Goal: Book appointment/travel/reservation

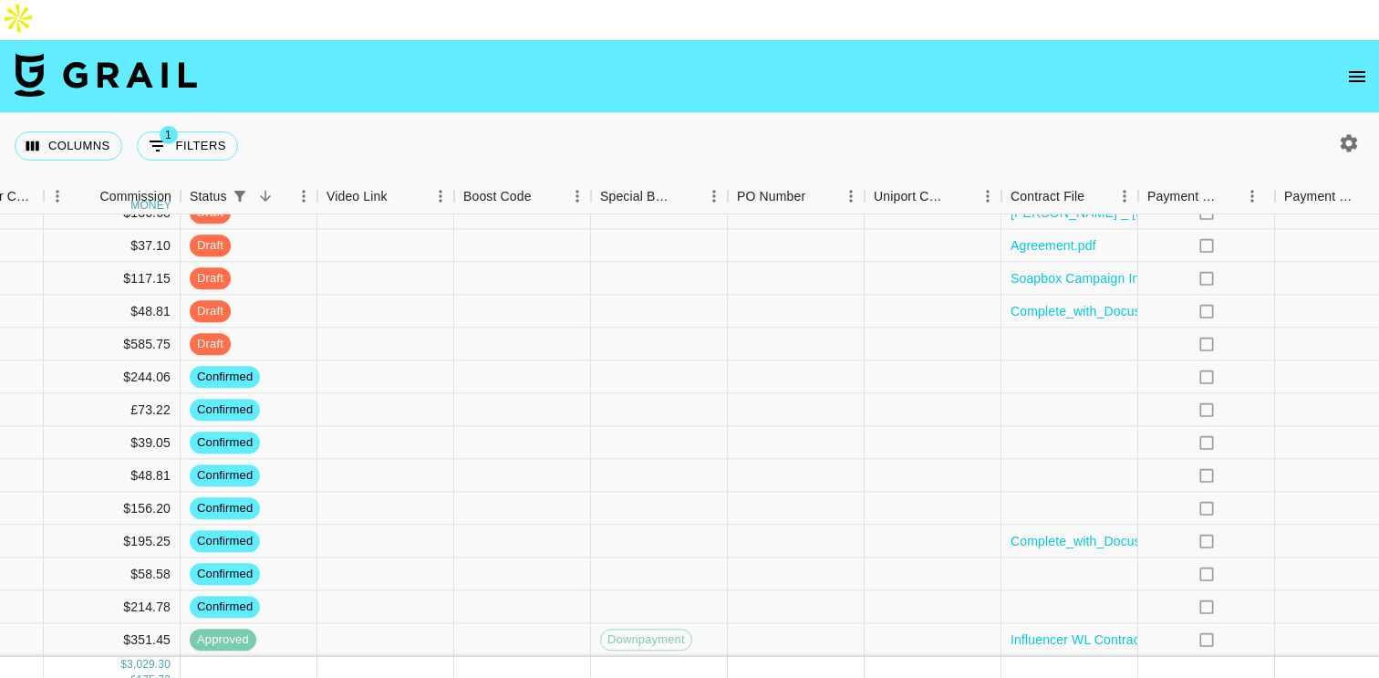
scroll to position [437, 1186]
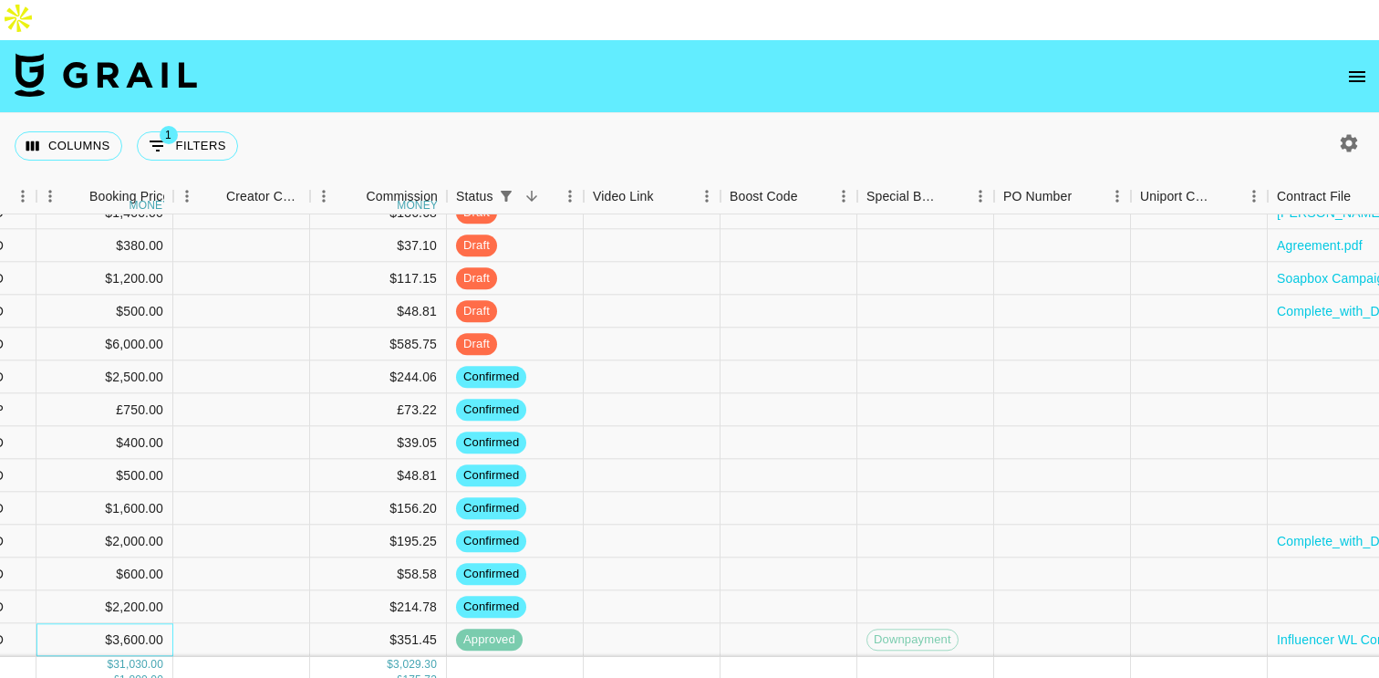
click at [122, 624] on div "$3,600.00" at bounding box center [104, 640] width 137 height 33
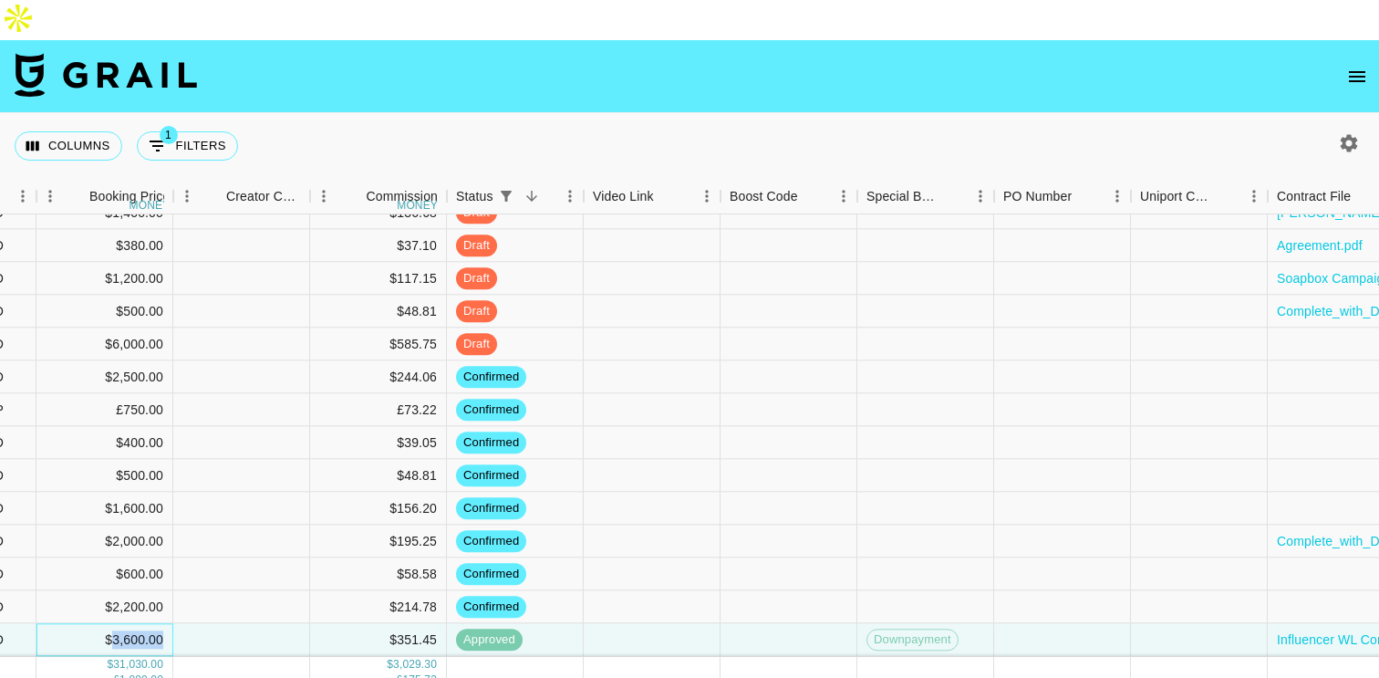
click at [122, 624] on div "$3,600.00" at bounding box center [104, 640] width 137 height 33
click at [127, 624] on div "$3,600.00" at bounding box center [104, 640] width 137 height 33
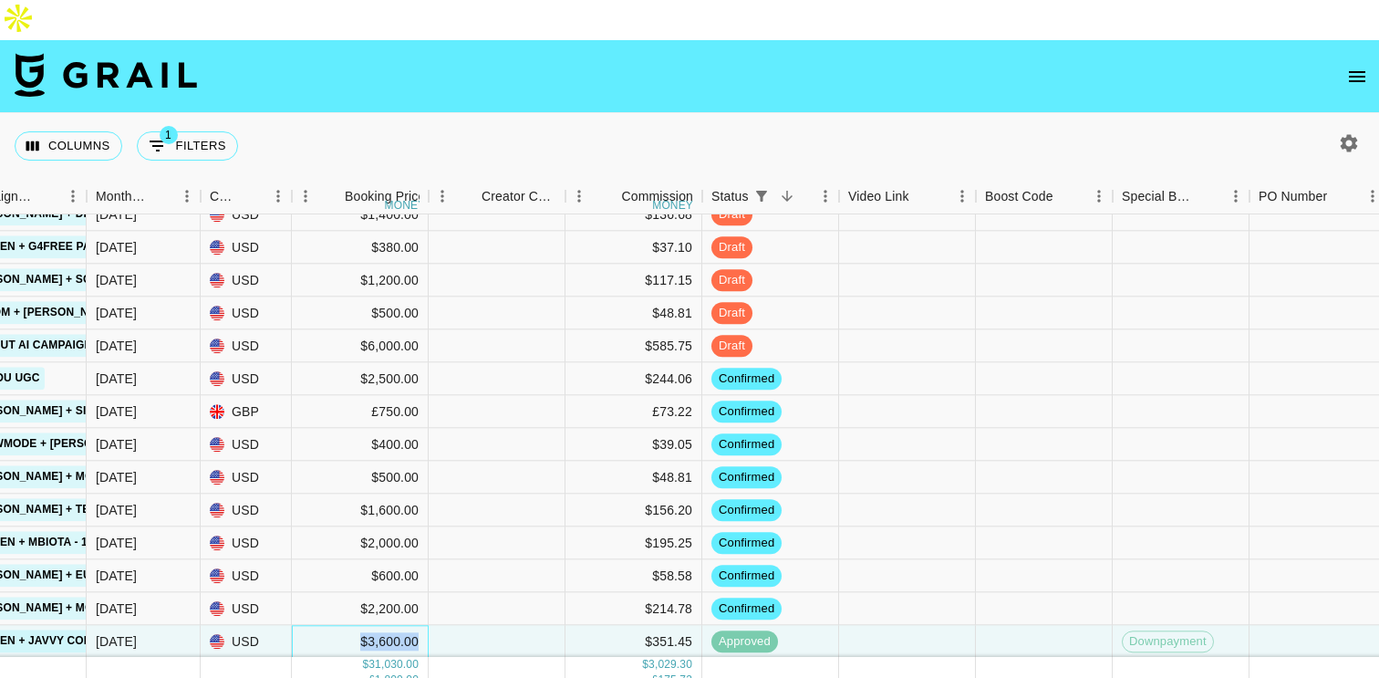
scroll to position [432, 930]
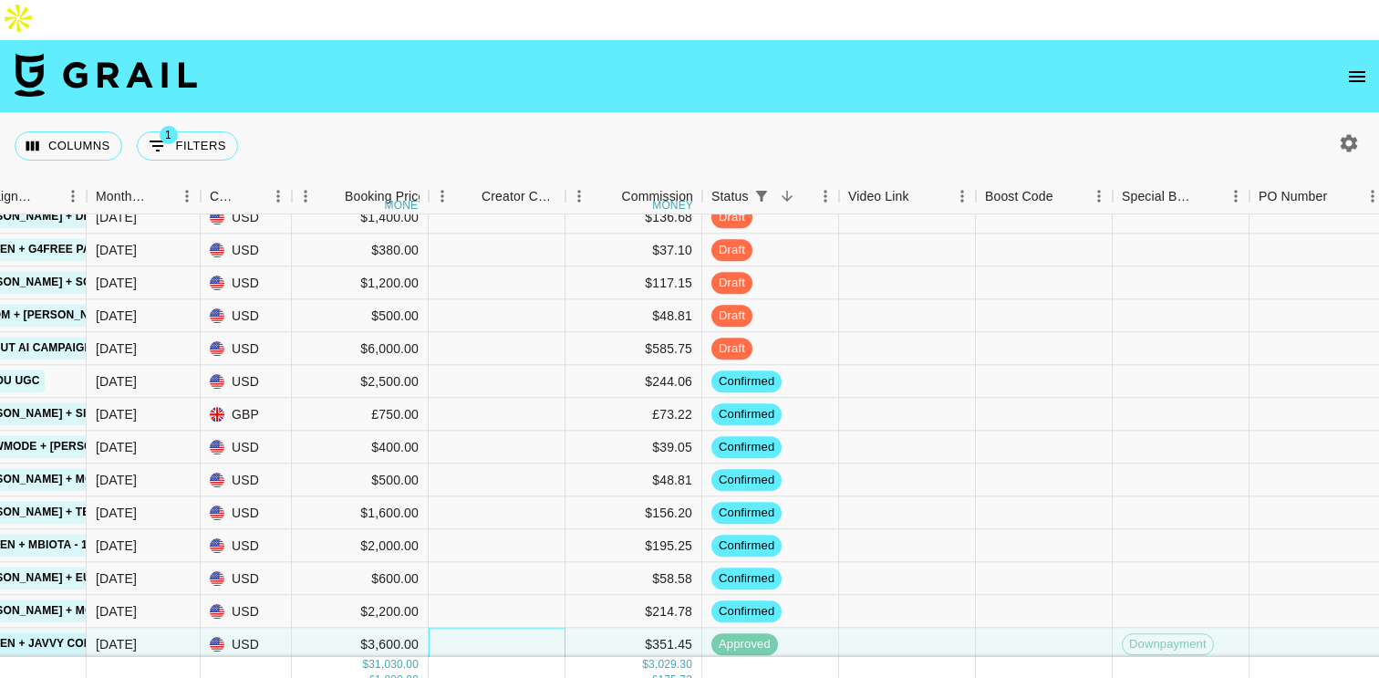
click at [510, 628] on div at bounding box center [497, 644] width 137 height 33
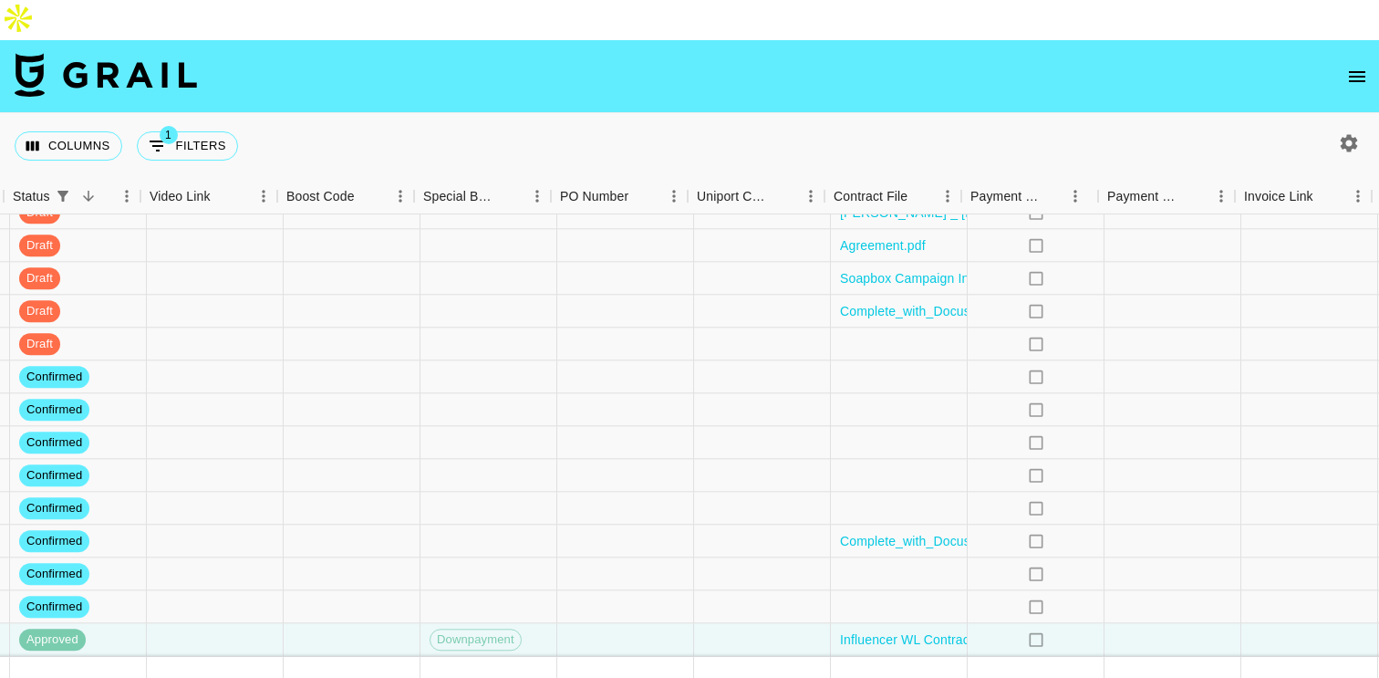
scroll to position [437, 1694]
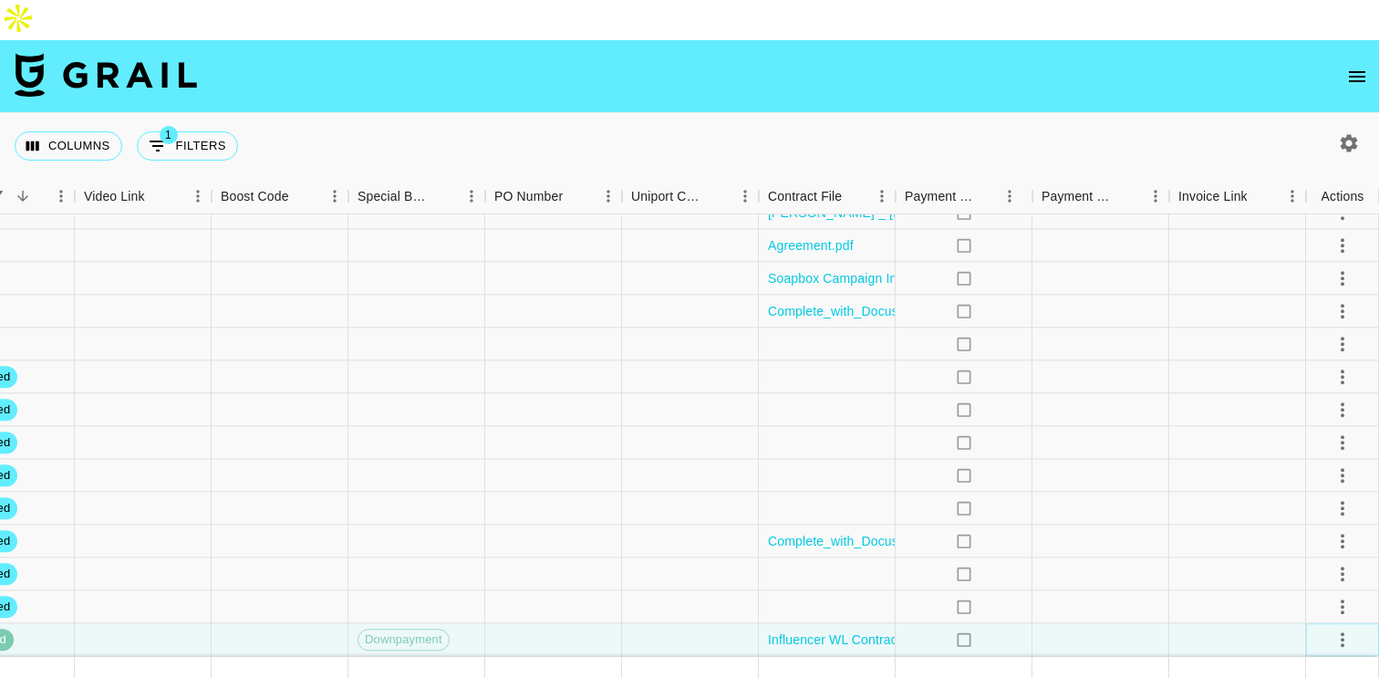
click at [1347, 628] on icon "select merge strategy" at bounding box center [1342, 639] width 22 height 22
click at [1319, 523] on li "Cancel" at bounding box center [1319, 527] width 119 height 33
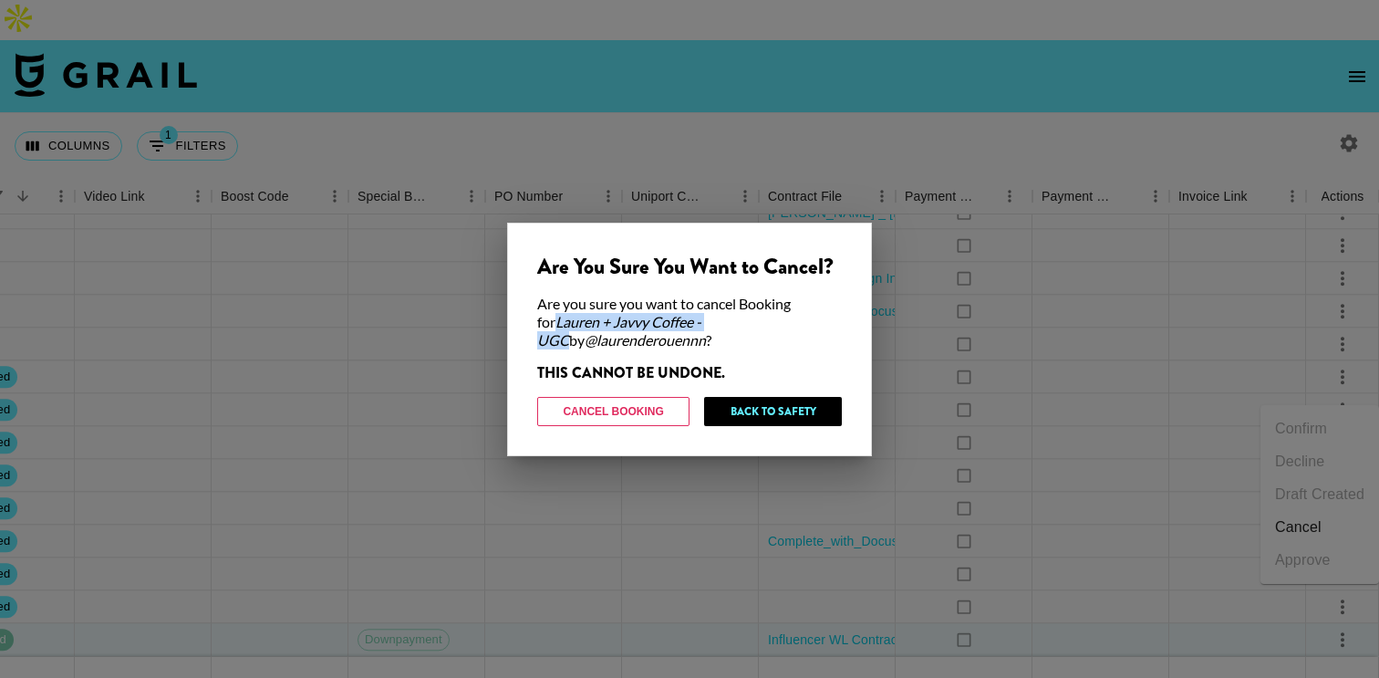
drag, startPoint x: 538, startPoint y: 324, endPoint x: 718, endPoint y: 319, distance: 179.7
click at [701, 319] on em "Lauren + Javvy Coffee - UGC" at bounding box center [619, 331] width 164 height 36
copy em "Lauren + Javvy Coffee - UGC"
click at [752, 410] on button "Back to Safety" at bounding box center [773, 411] width 138 height 29
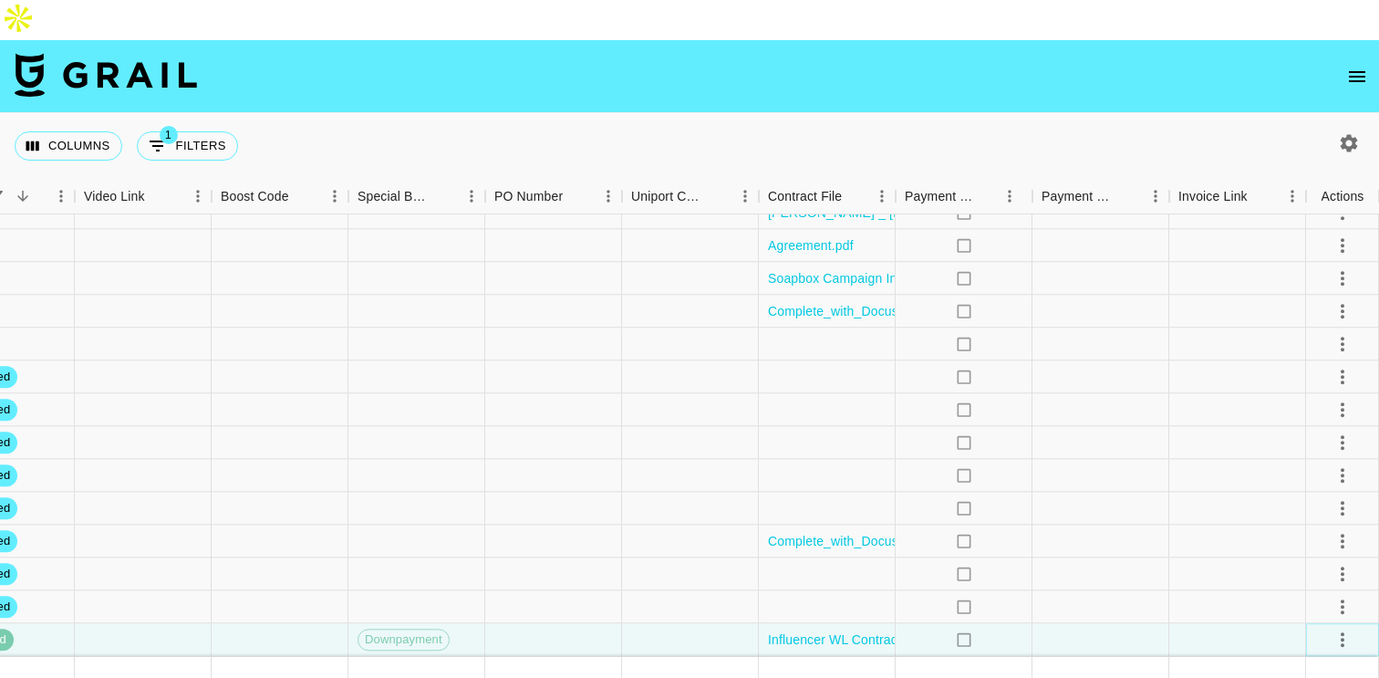
click at [1345, 628] on icon "select merge strategy" at bounding box center [1342, 639] width 22 height 22
click at [1294, 523] on li "Cancel" at bounding box center [1319, 527] width 119 height 33
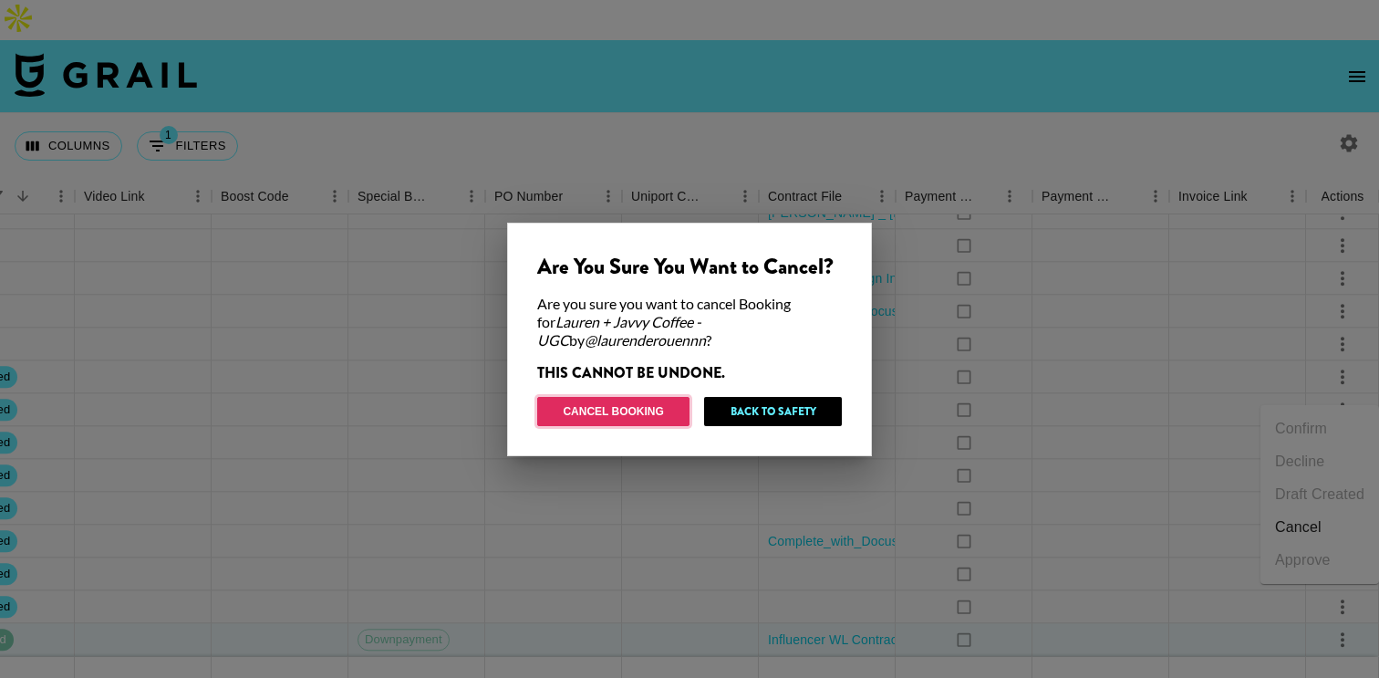
click at [636, 415] on button "Cancel Booking" at bounding box center [613, 411] width 152 height 29
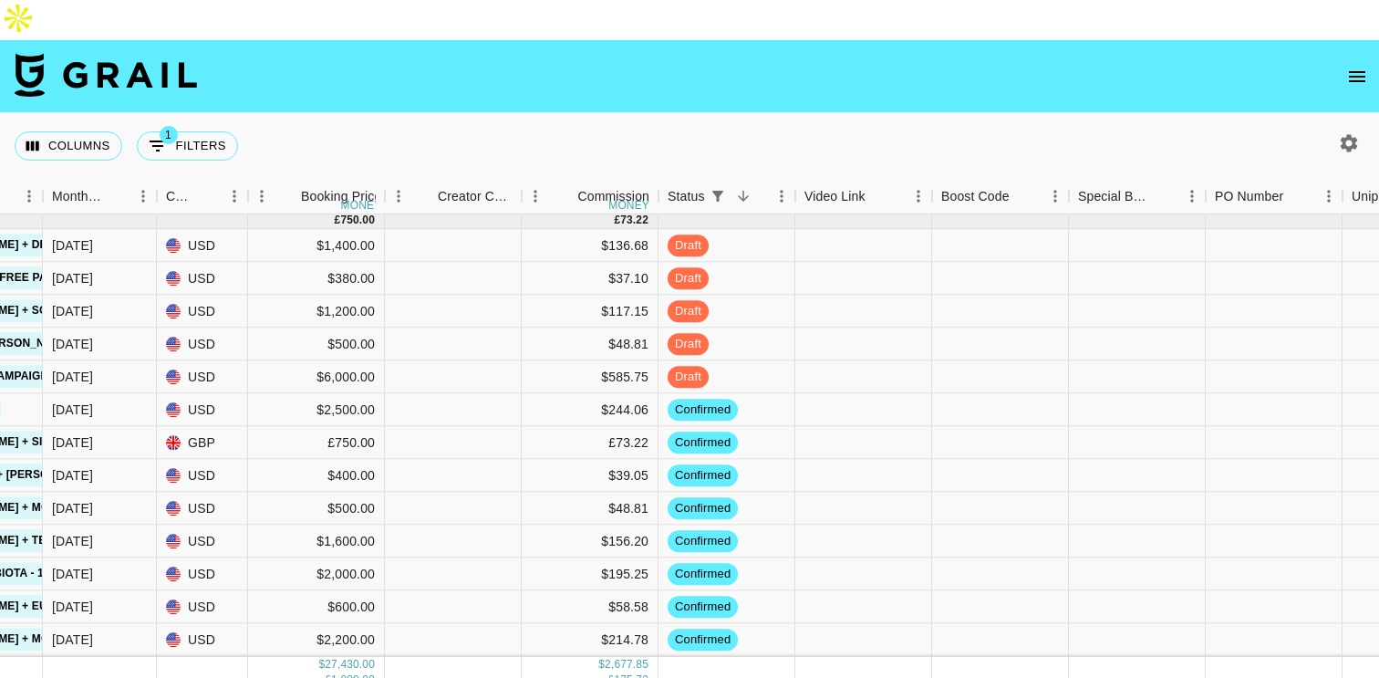
scroll to position [0, 974]
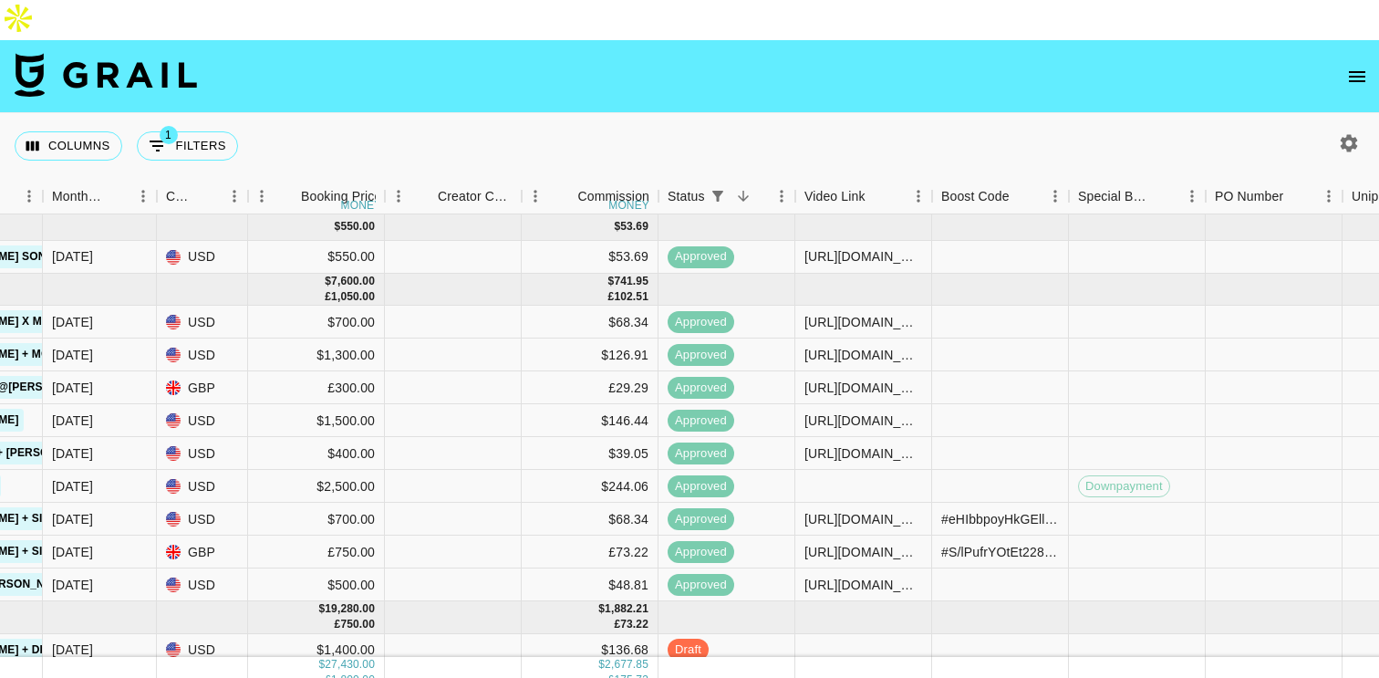
click at [1351, 58] on button "open drawer" at bounding box center [1357, 76] width 36 height 36
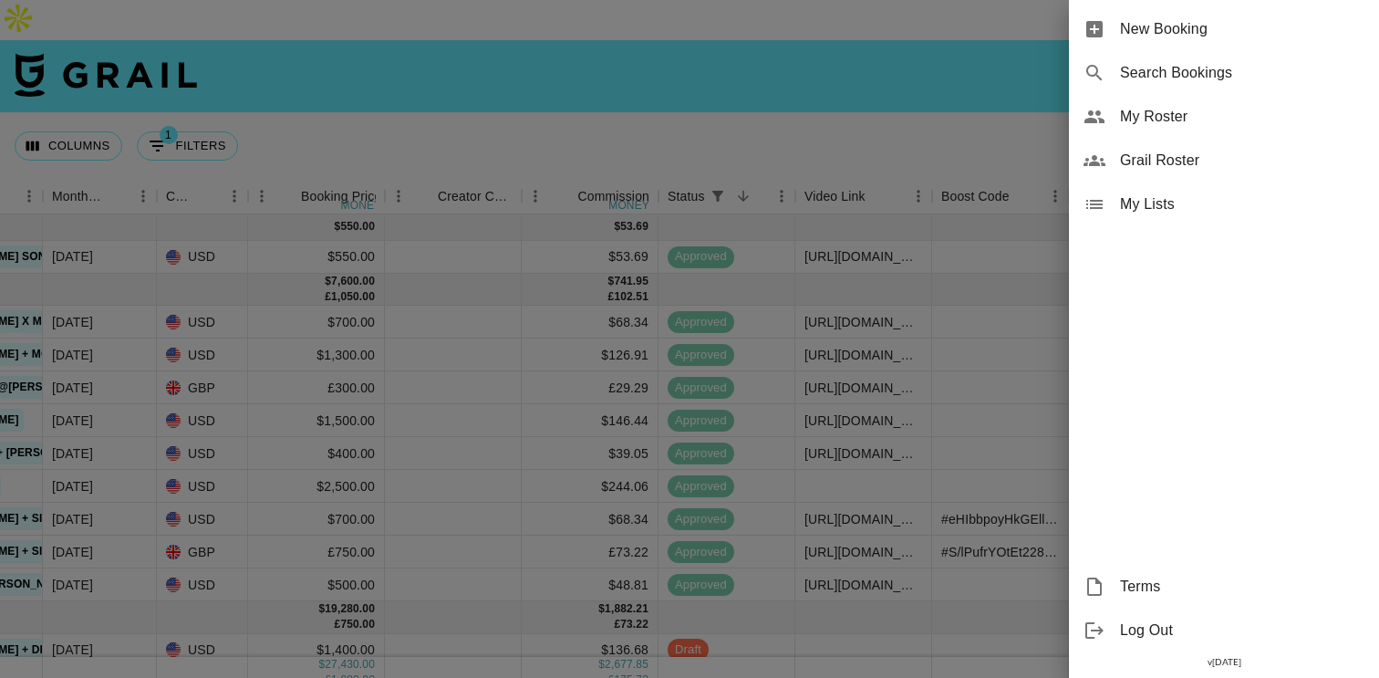
click at [1208, 26] on span "New Booking" at bounding box center [1242, 29] width 244 height 22
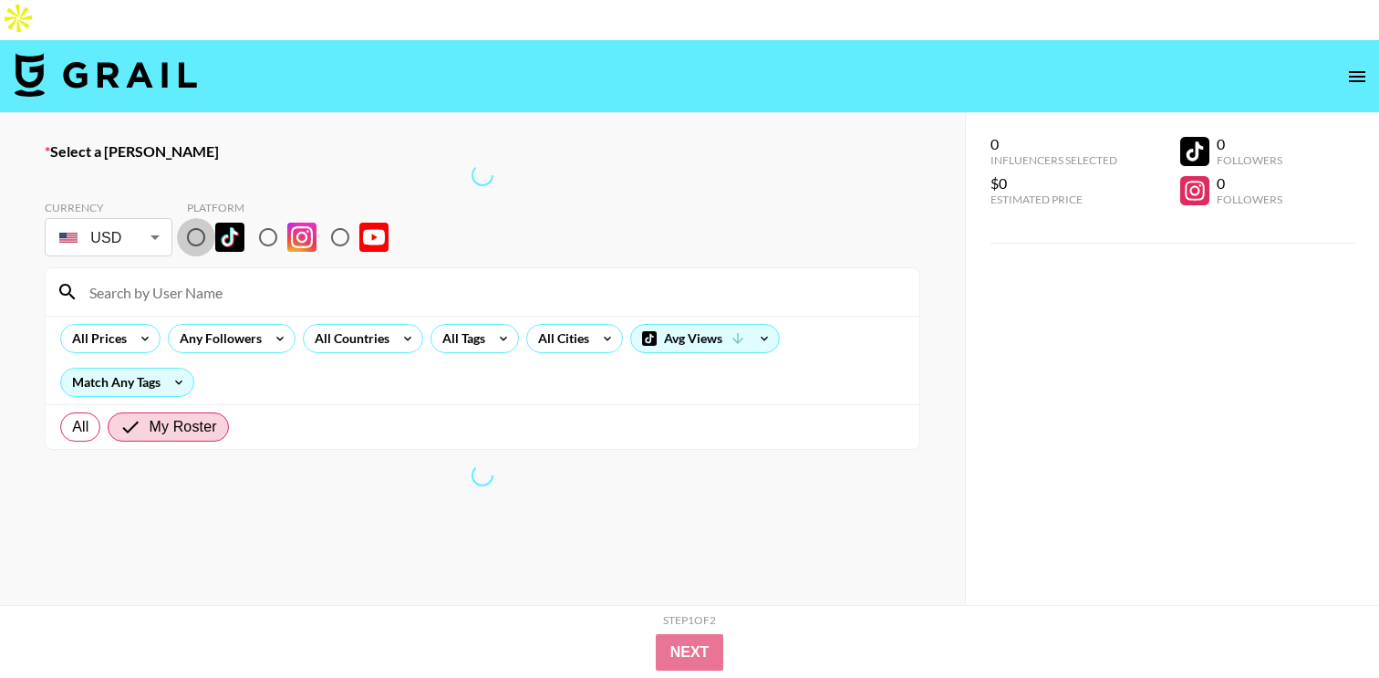
click at [194, 218] on input "radio" at bounding box center [196, 237] width 38 height 38
radio input "true"
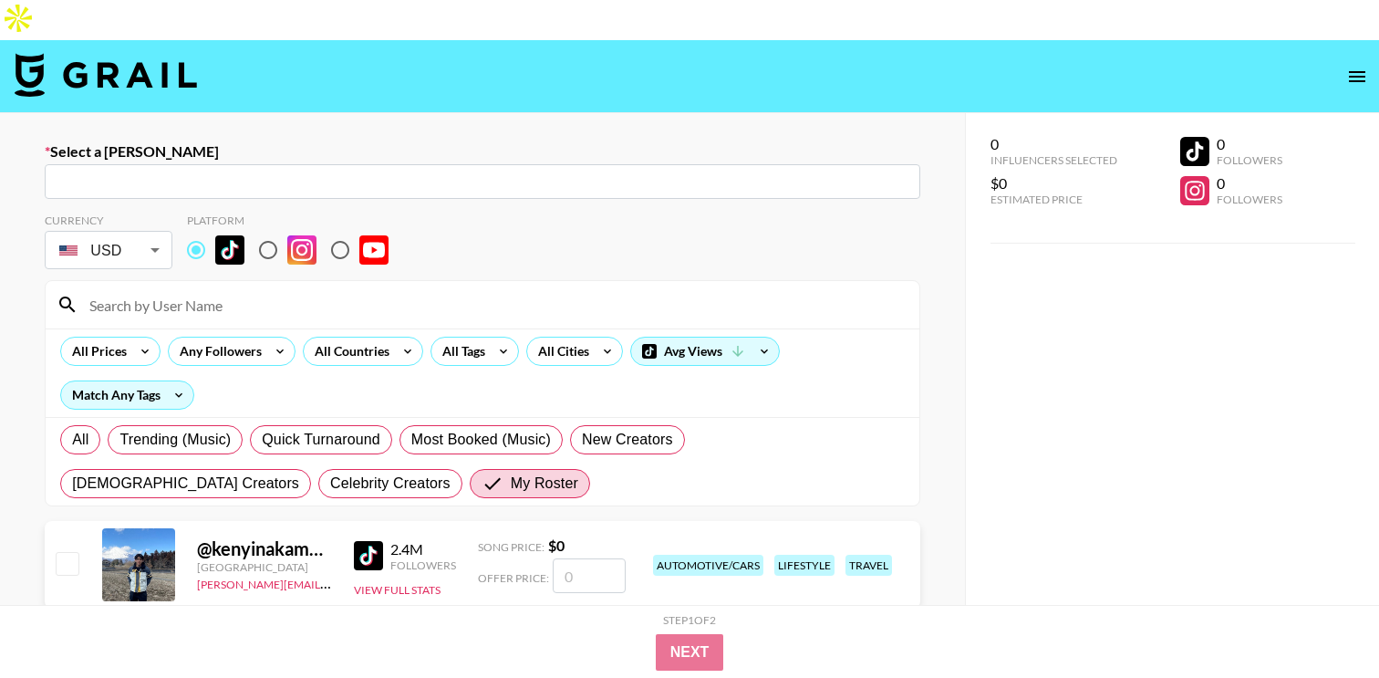
click at [334, 171] on input "text" at bounding box center [483, 181] width 854 height 21
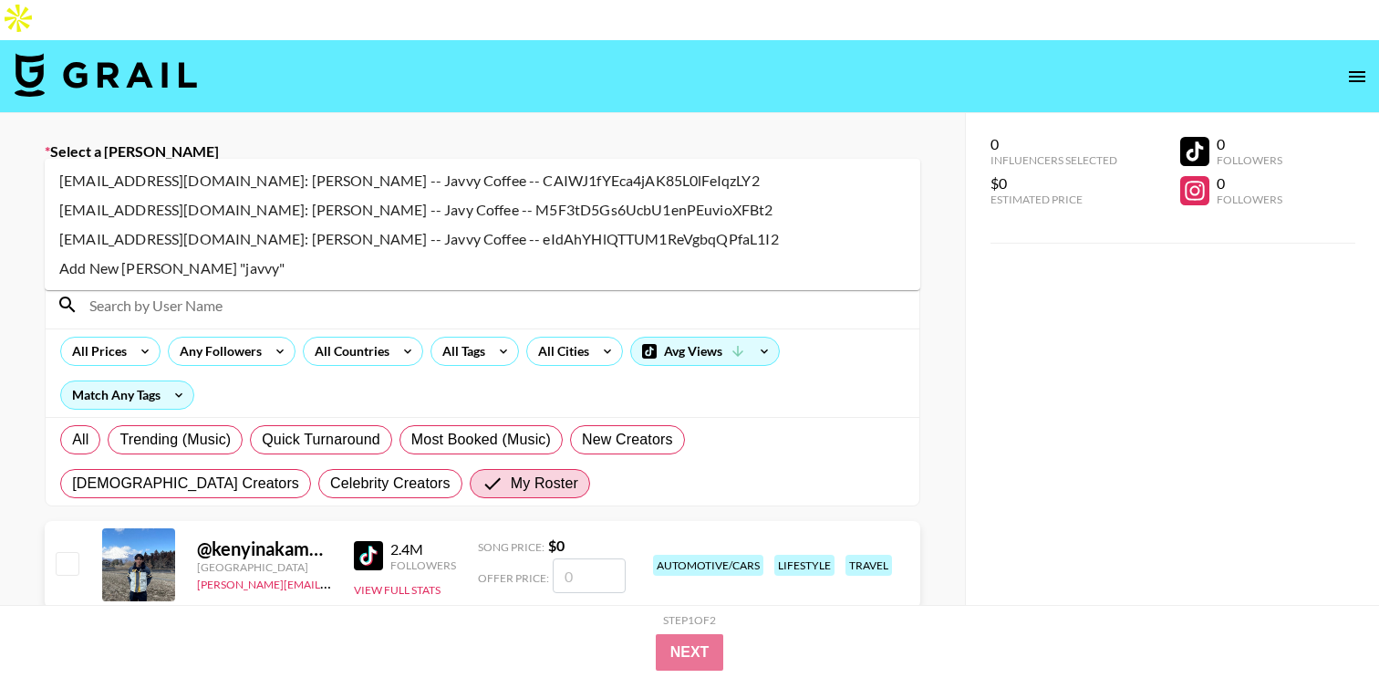
click at [365, 181] on li "[EMAIL_ADDRESS][DOMAIN_NAME]: [PERSON_NAME] -- Javvy Coffee -- CAIWJ1fYEca4jAK8…" at bounding box center [482, 180] width 875 height 29
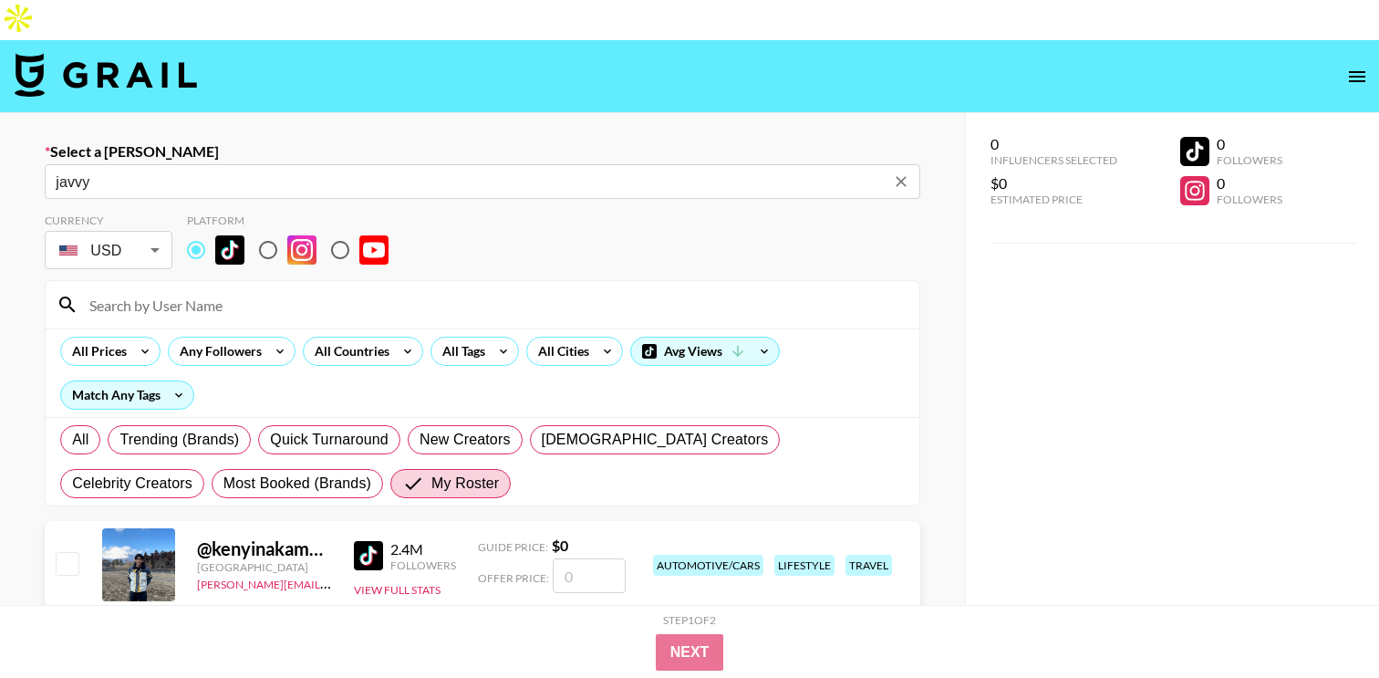
type input "[EMAIL_ADDRESS][DOMAIN_NAME]: [PERSON_NAME] -- Javvy Coffee -- CAIWJ1fYEca4jAK8…"
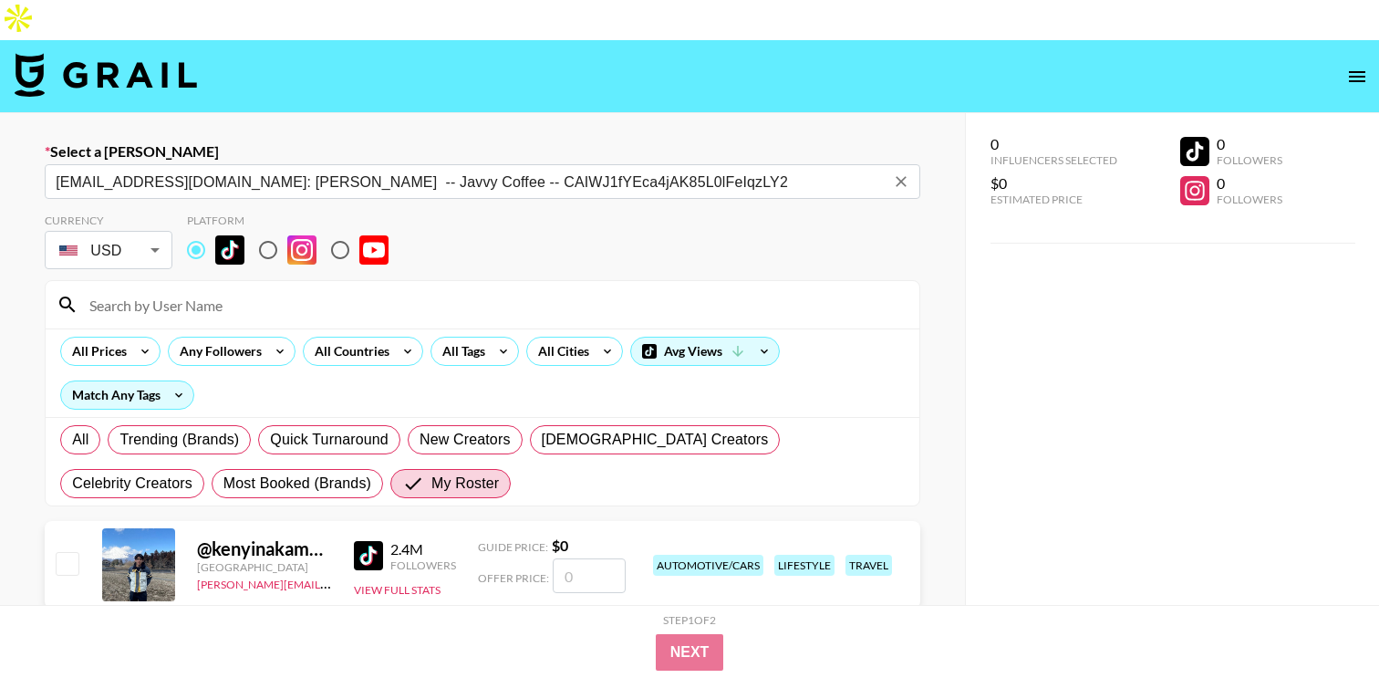
click at [481, 213] on div "Currency USD USD ​ Platform" at bounding box center [482, 242] width 875 height 59
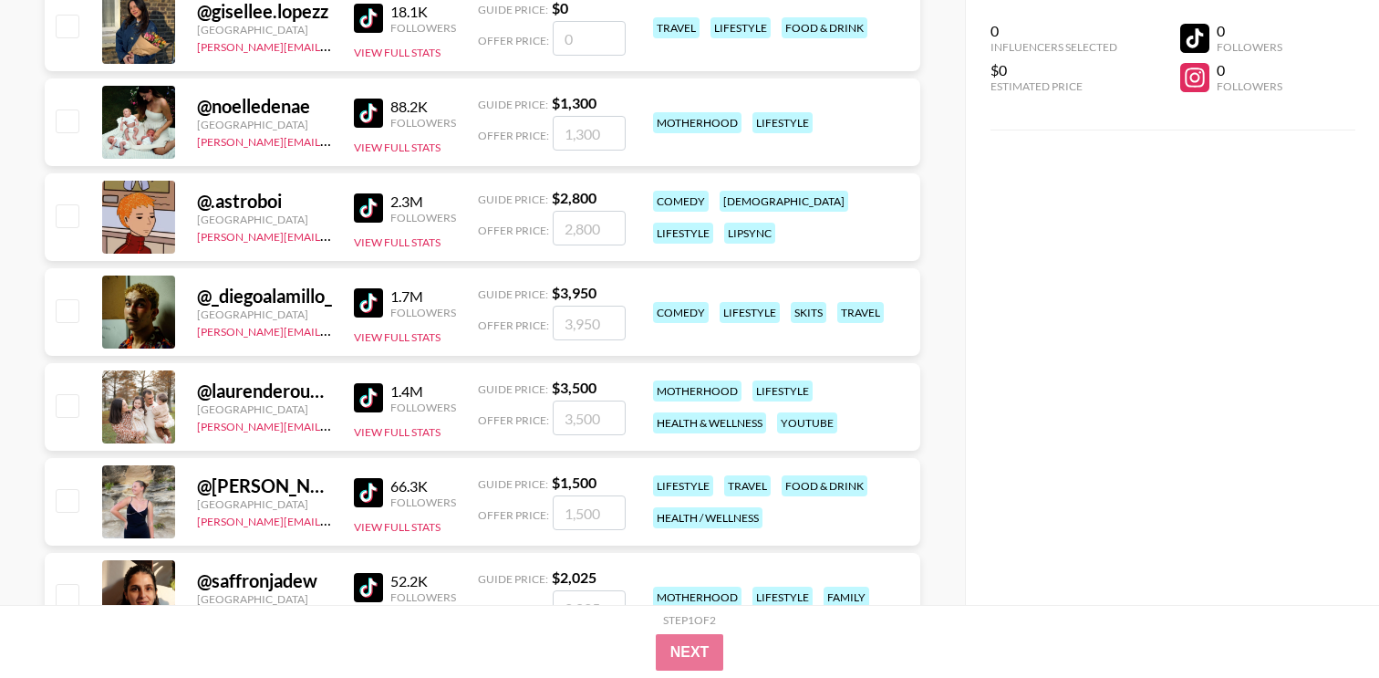
scroll to position [1022, 0]
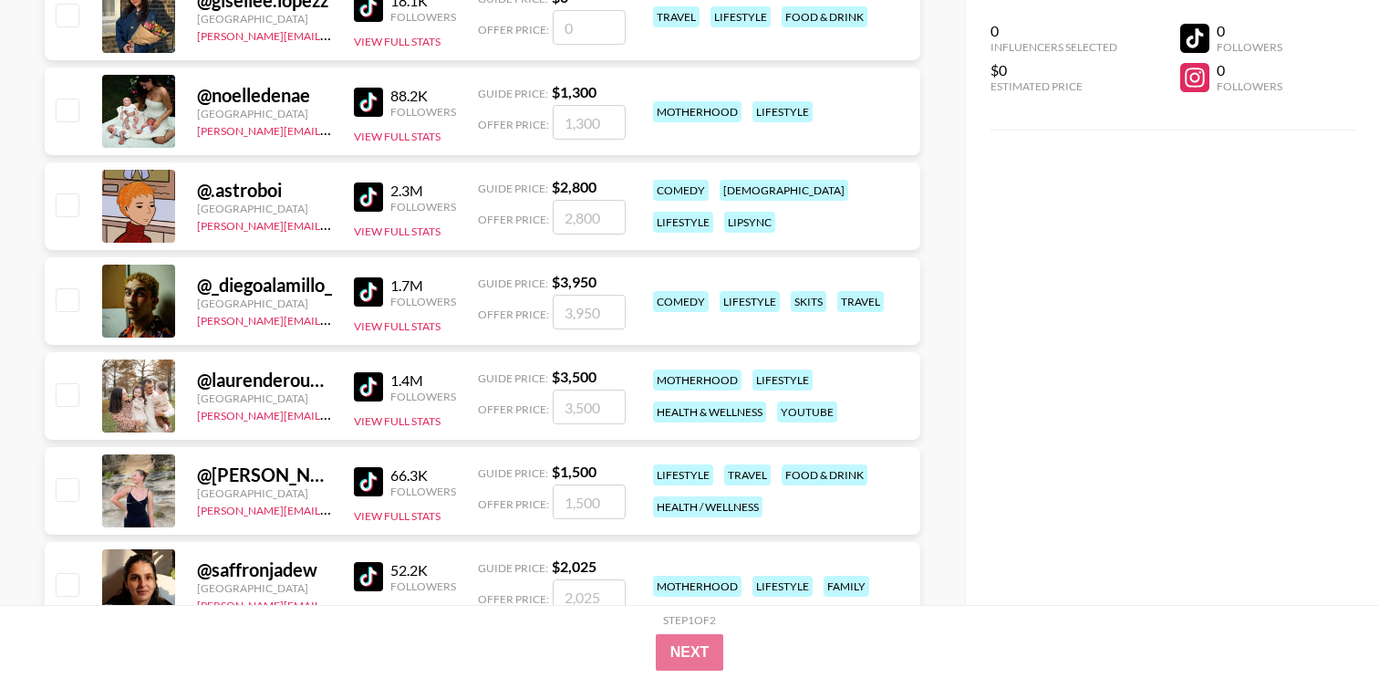
click at [72, 383] on input "checkbox" at bounding box center [67, 394] width 22 height 22
checkbox input "true"
type input "3500"
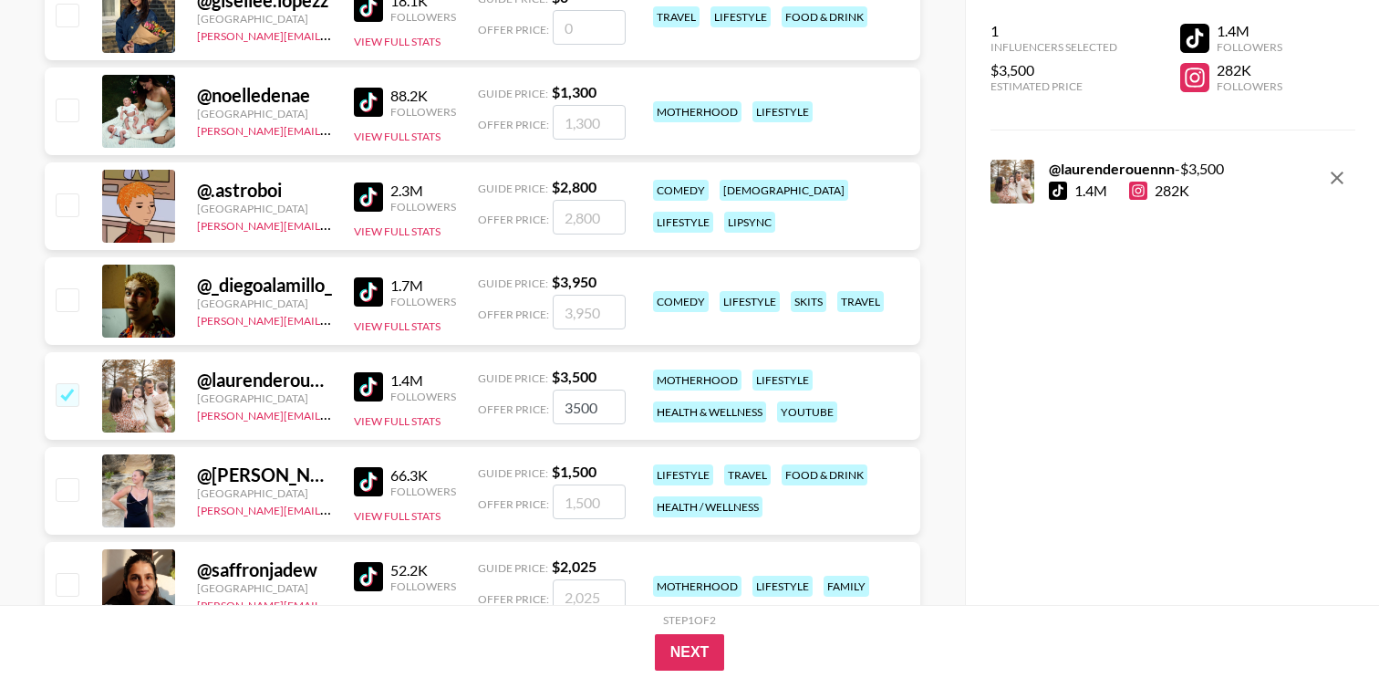
drag, startPoint x: 615, startPoint y: 372, endPoint x: 552, endPoint y: 372, distance: 62.9
click at [553, 389] on input "3500" at bounding box center [589, 406] width 73 height 35
paste input "number"
checkbox input "false"
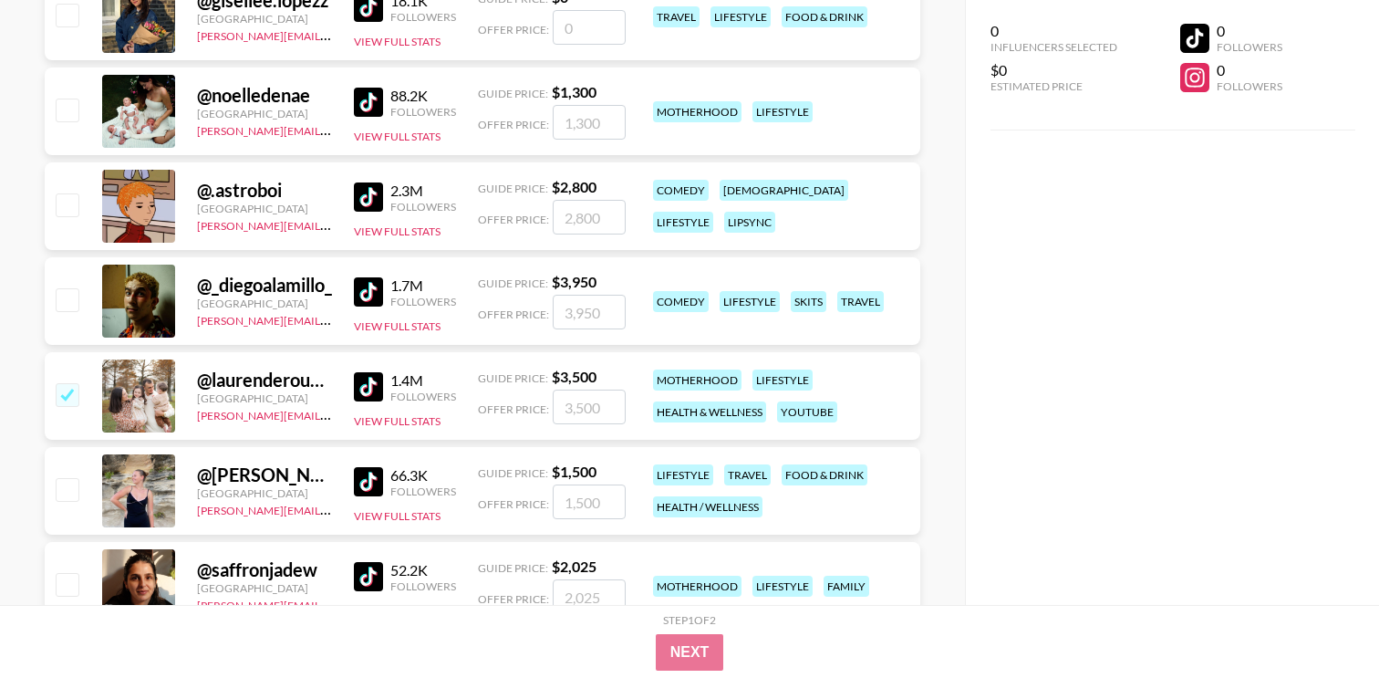
checkbox input "true"
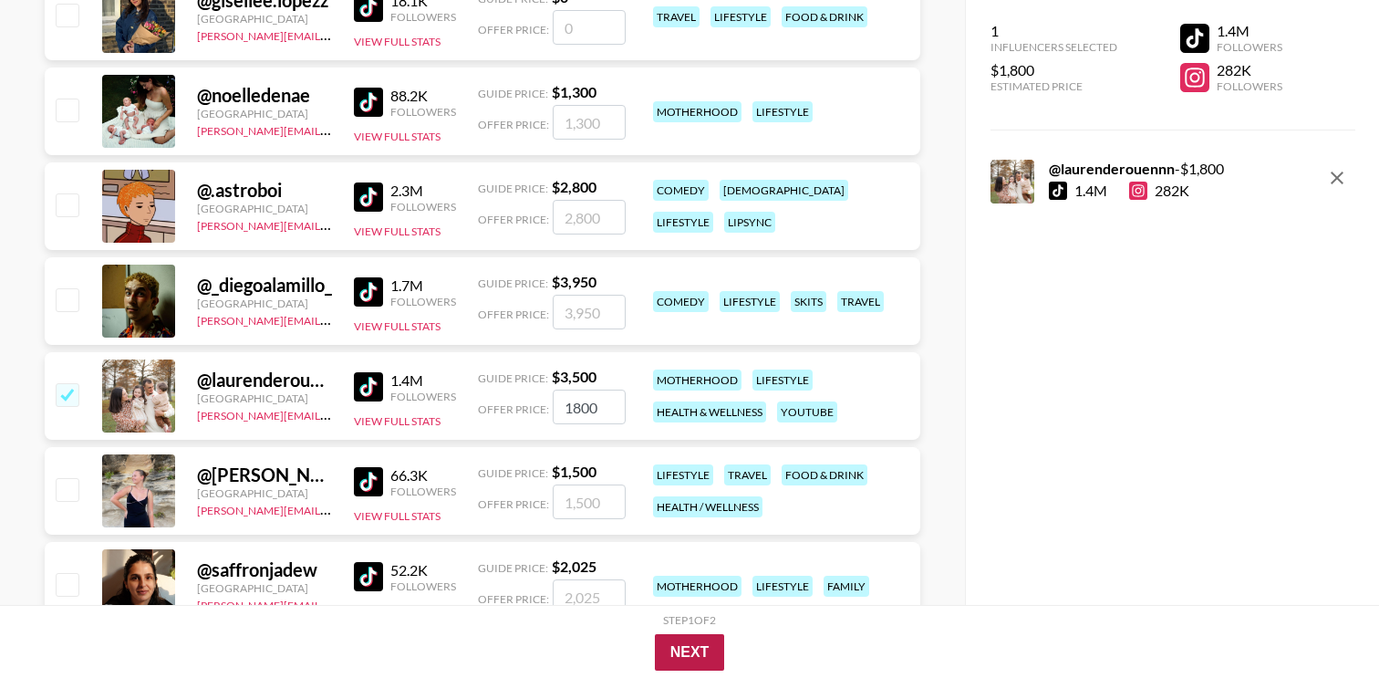
type input "1800"
click at [714, 646] on button "Next" at bounding box center [690, 652] width 70 height 36
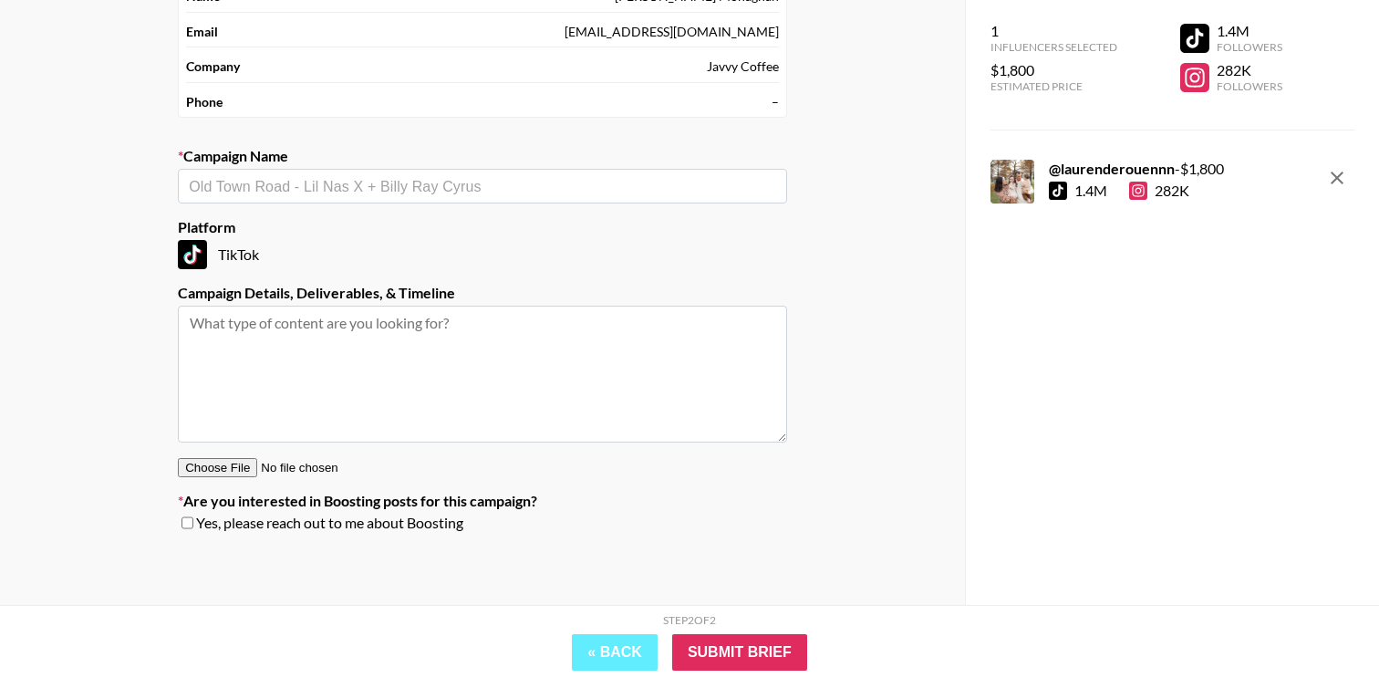
scroll to position [149, 0]
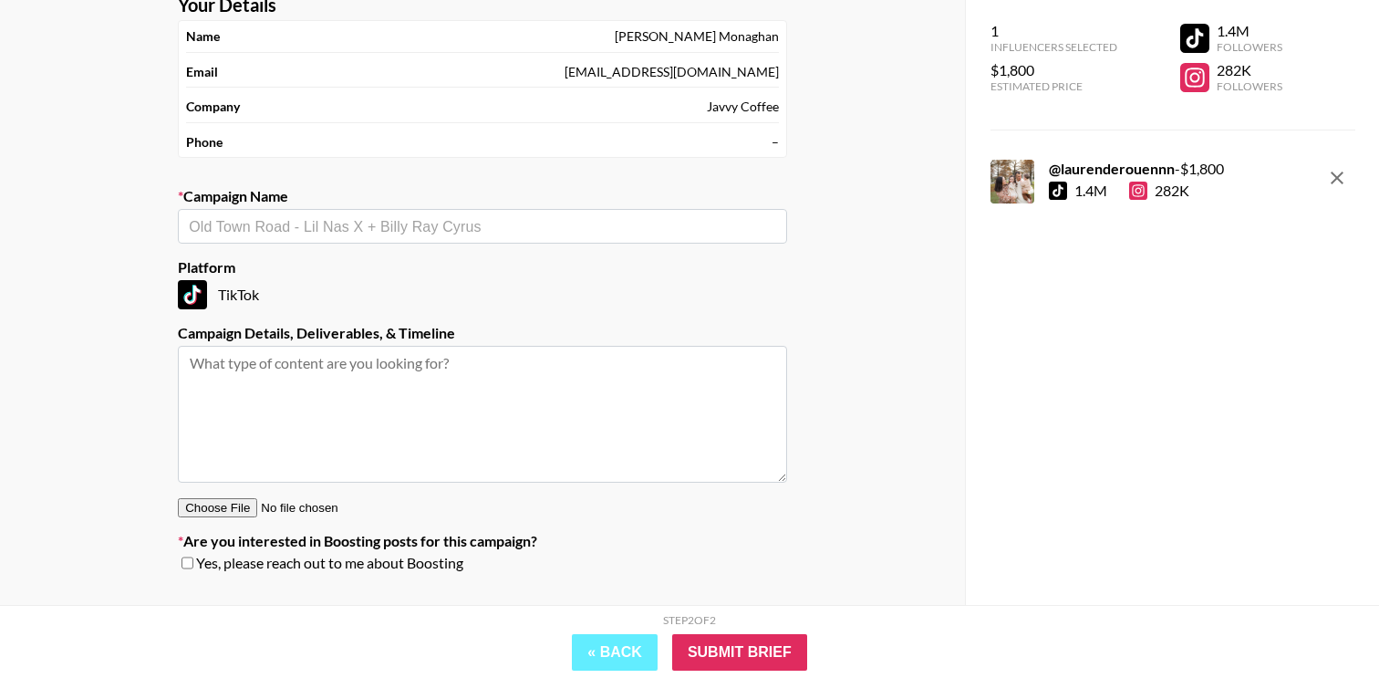
click at [457, 216] on input "text" at bounding box center [482, 226] width 587 height 21
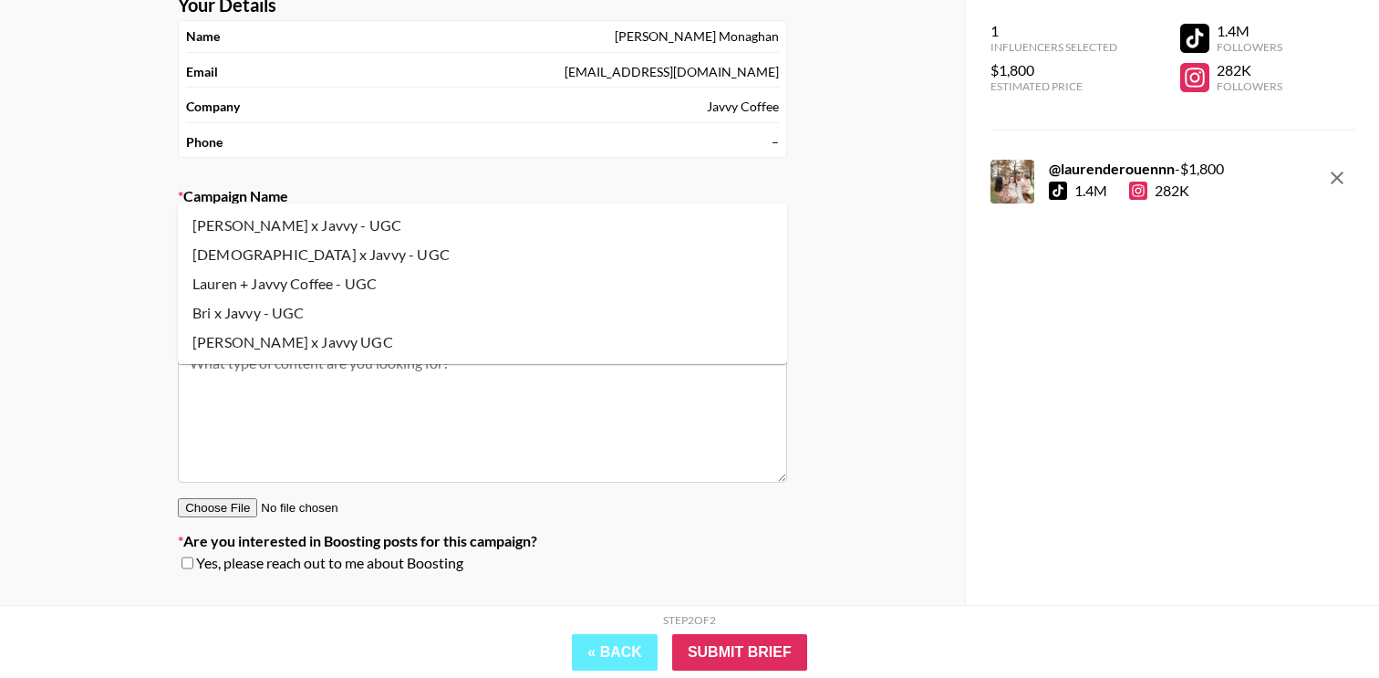
click at [378, 285] on li "Lauren + Javvy Coffee - UGC" at bounding box center [482, 283] width 609 height 29
type input "Lauren + Javvy Coffee - UGC"
type textarea "TikTok -- 3 UGC videos + 30 days of whitelisting + 30 days of paid usage"
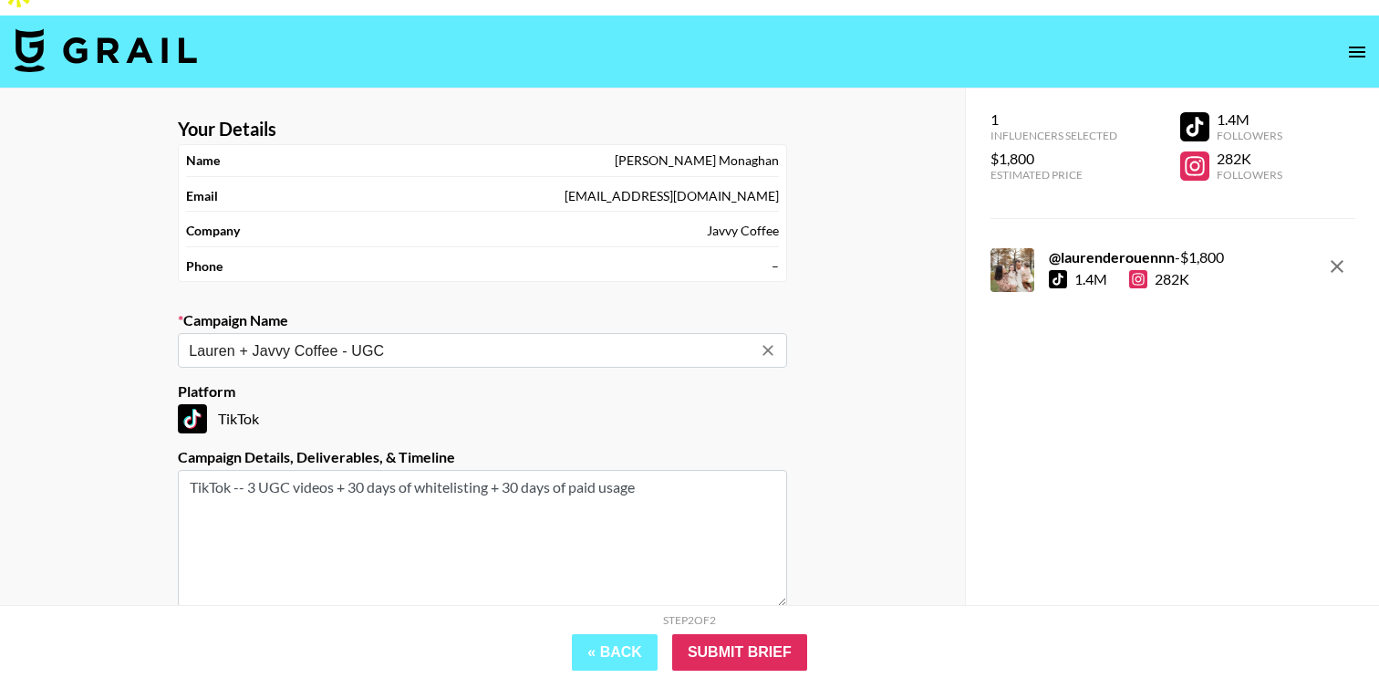
scroll to position [0, 0]
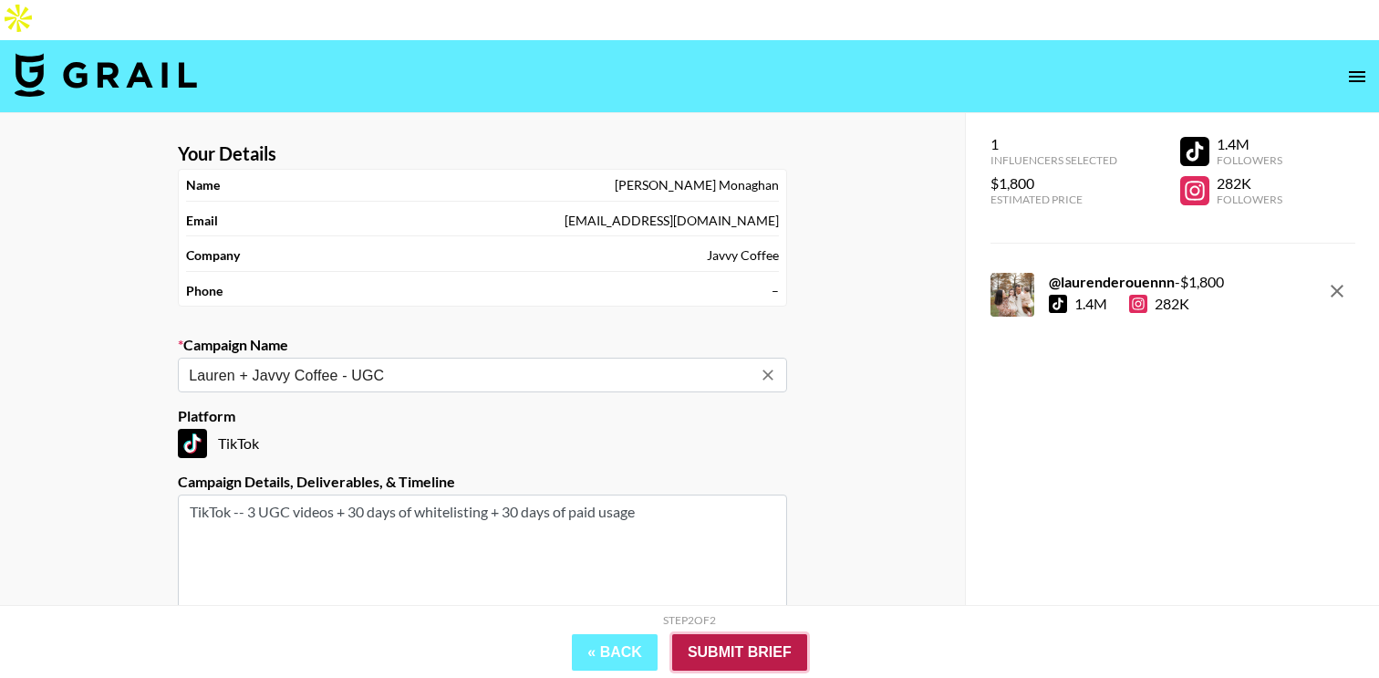
click at [757, 653] on input "Submit Brief" at bounding box center [739, 652] width 135 height 36
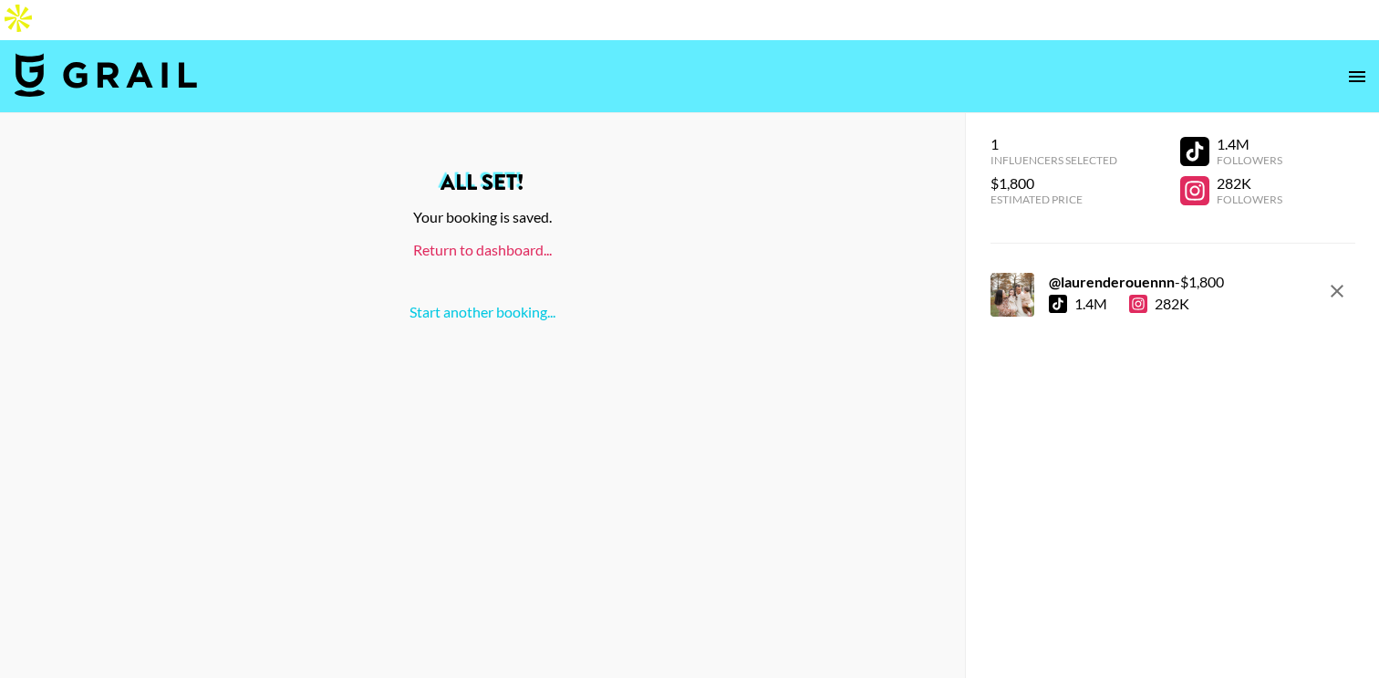
click at [497, 241] on link "Return to dashboard..." at bounding box center [482, 249] width 139 height 17
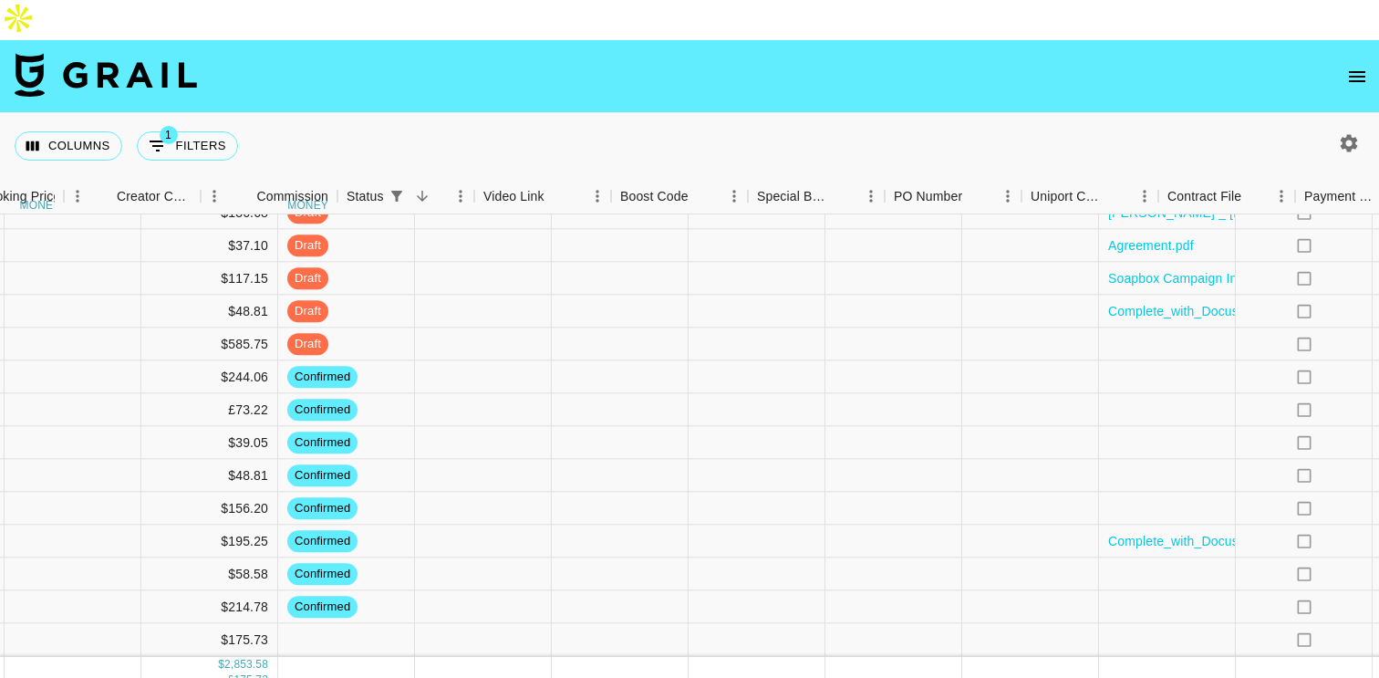
scroll to position [437, 1671]
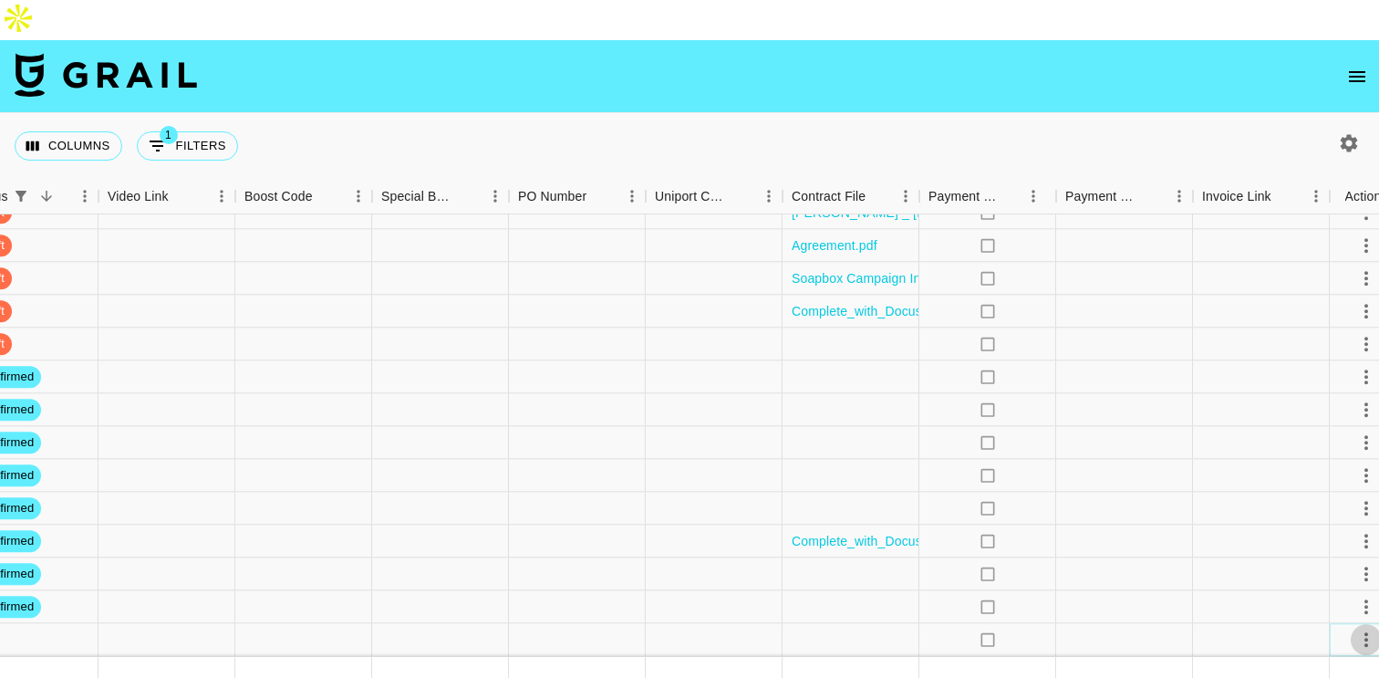
click at [1369, 628] on icon "select merge strategy" at bounding box center [1366, 639] width 22 height 22
click at [1312, 425] on li "Confirm" at bounding box center [1319, 428] width 119 height 33
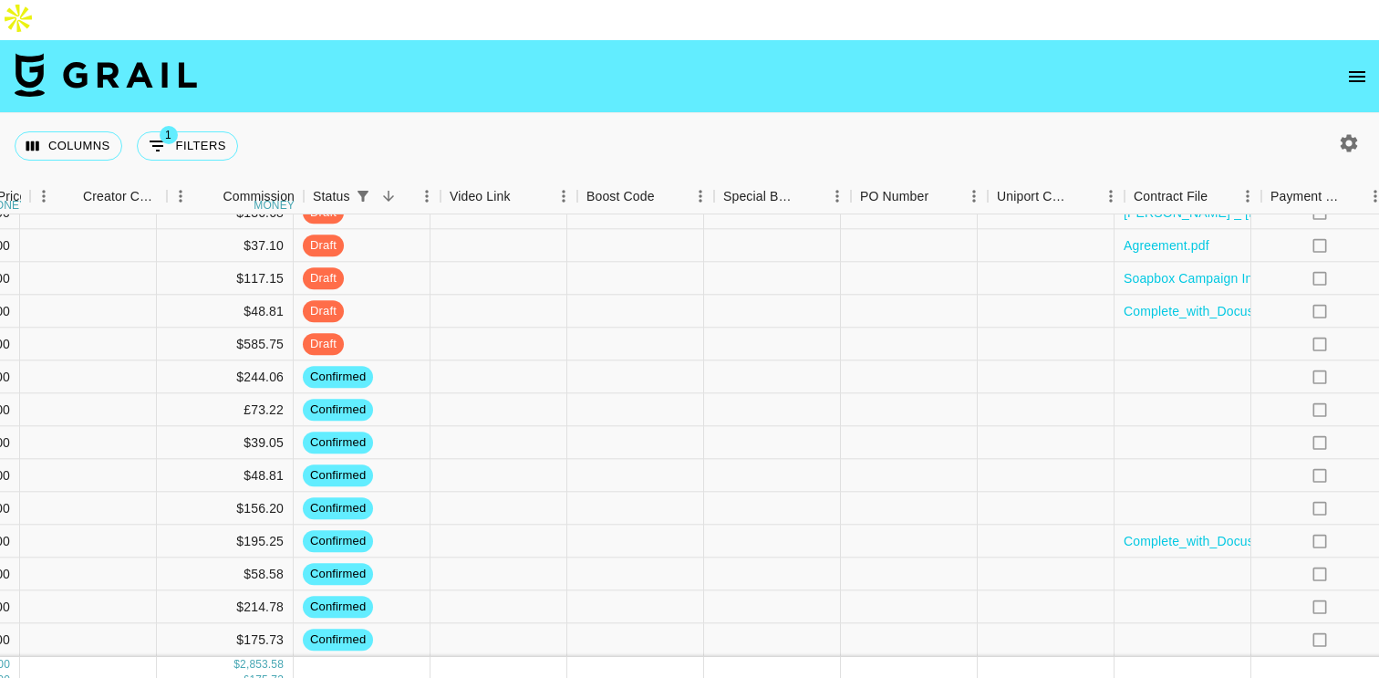
scroll to position [437, 1340]
click at [741, 624] on div at bounding box center [771, 640] width 137 height 33
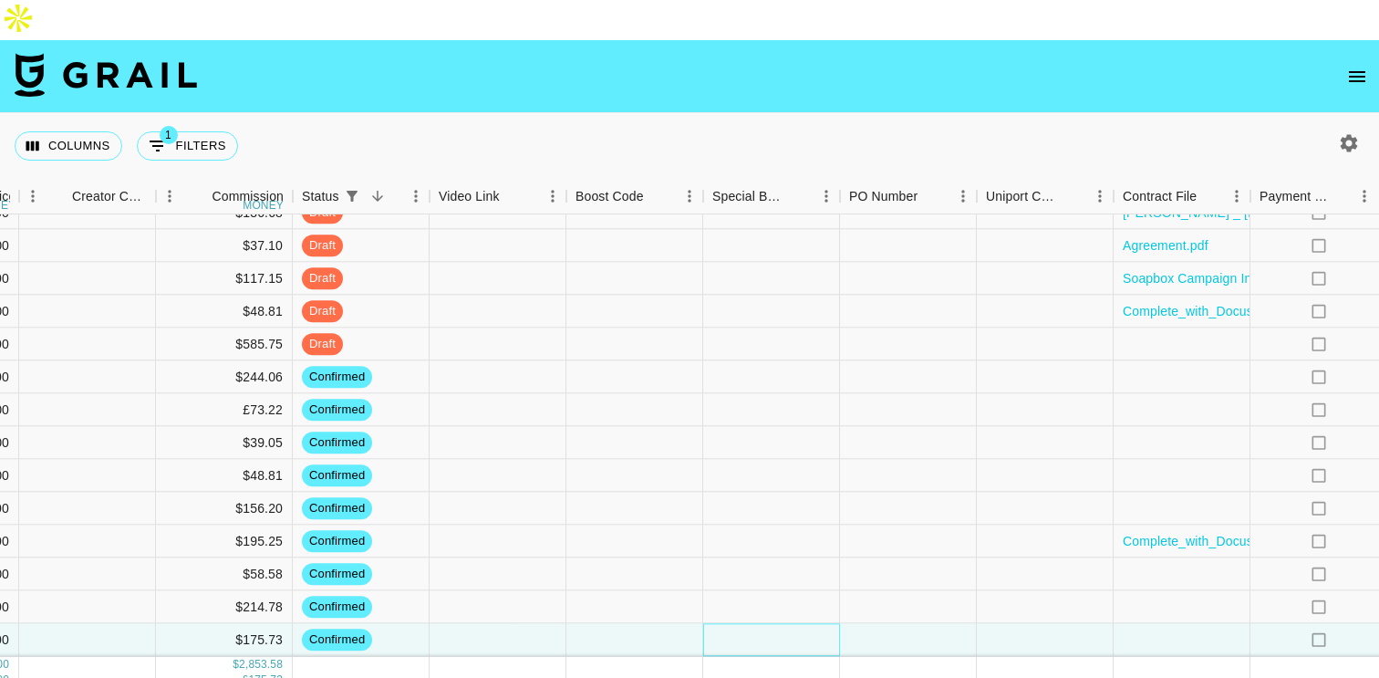
click at [741, 624] on div at bounding box center [771, 640] width 137 height 33
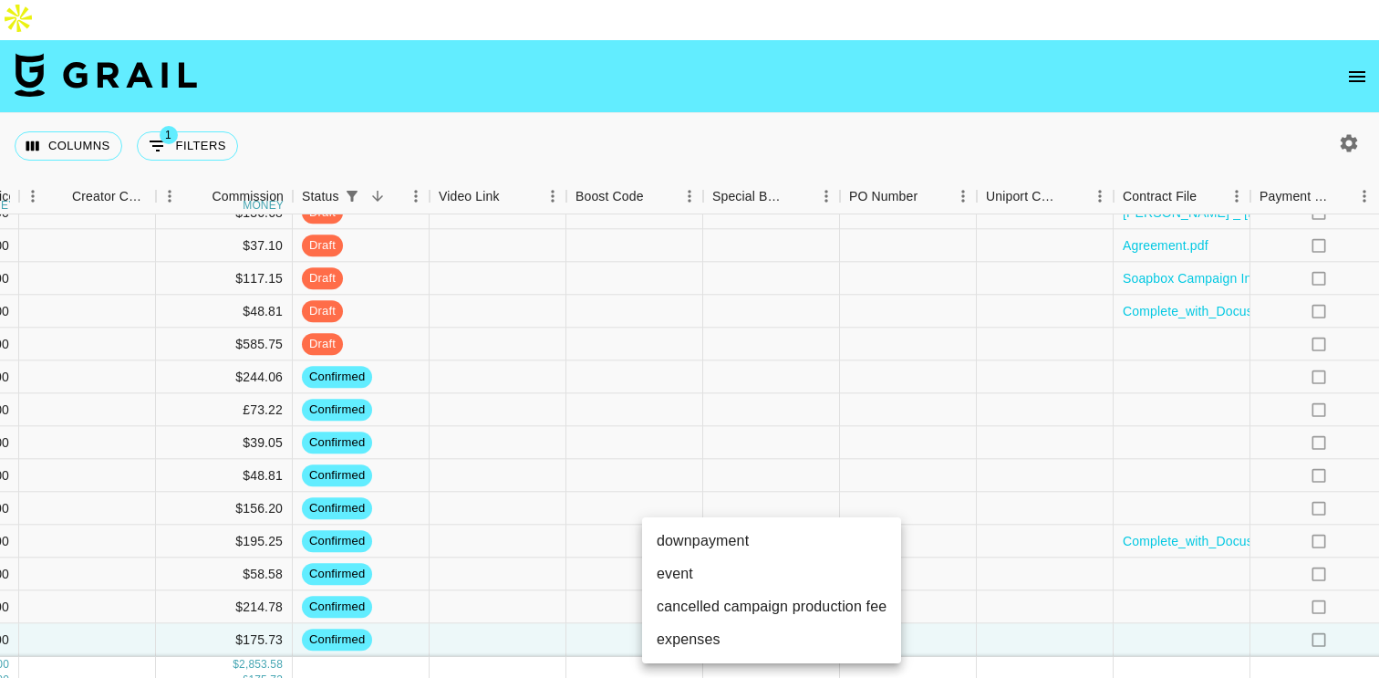
click at [738, 541] on li "downpayment" at bounding box center [771, 540] width 259 height 33
type input "downpayment"
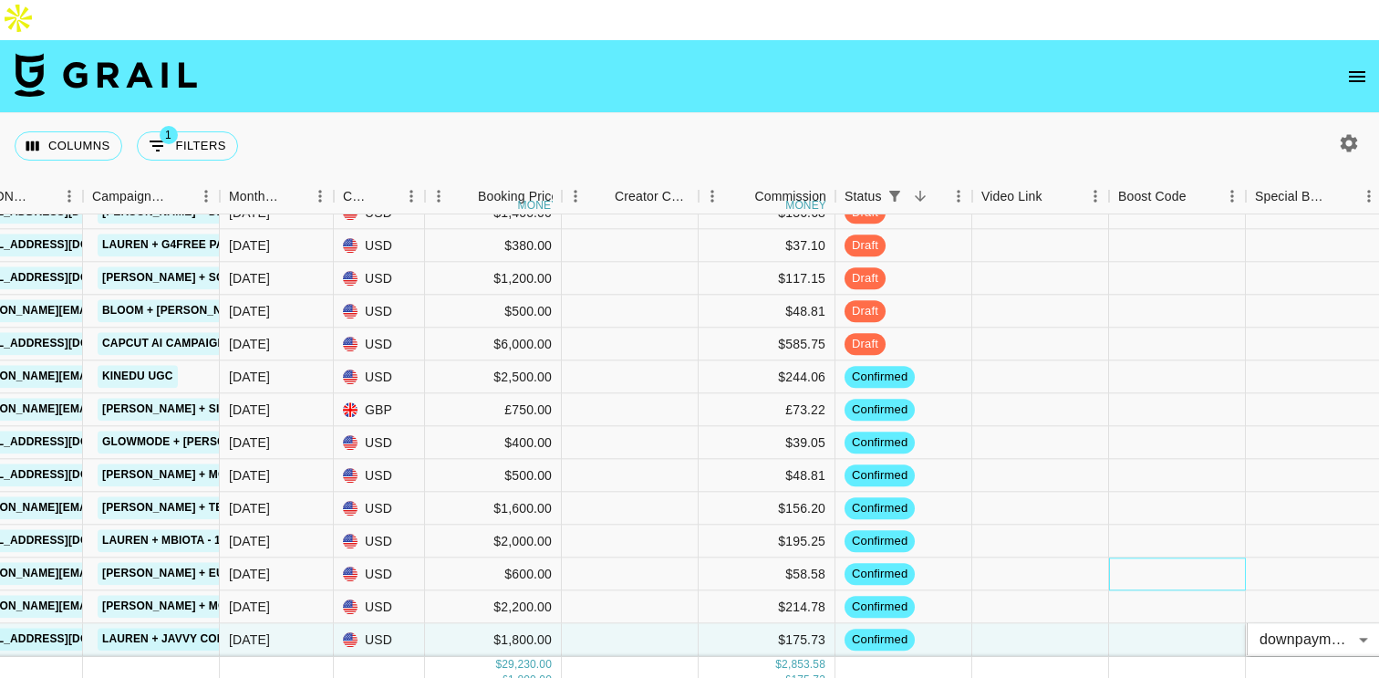
click at [1211, 558] on div at bounding box center [1177, 574] width 137 height 33
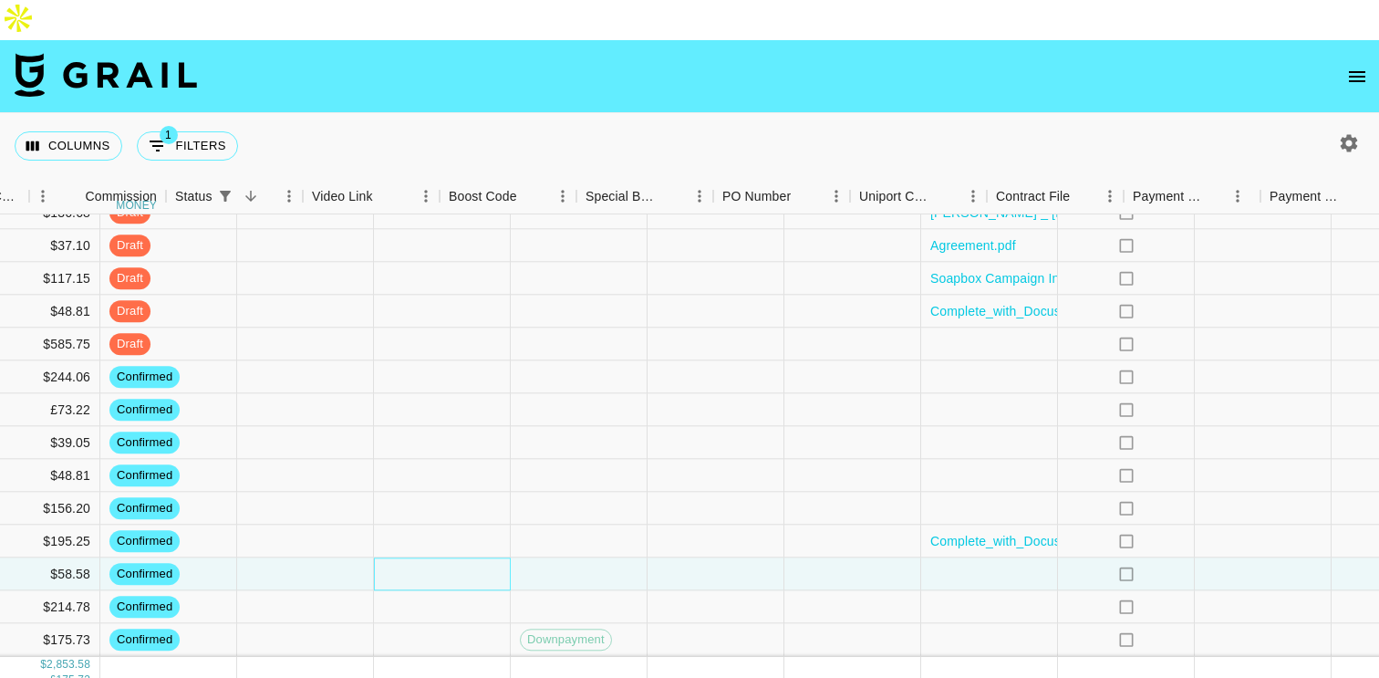
scroll to position [437, 1694]
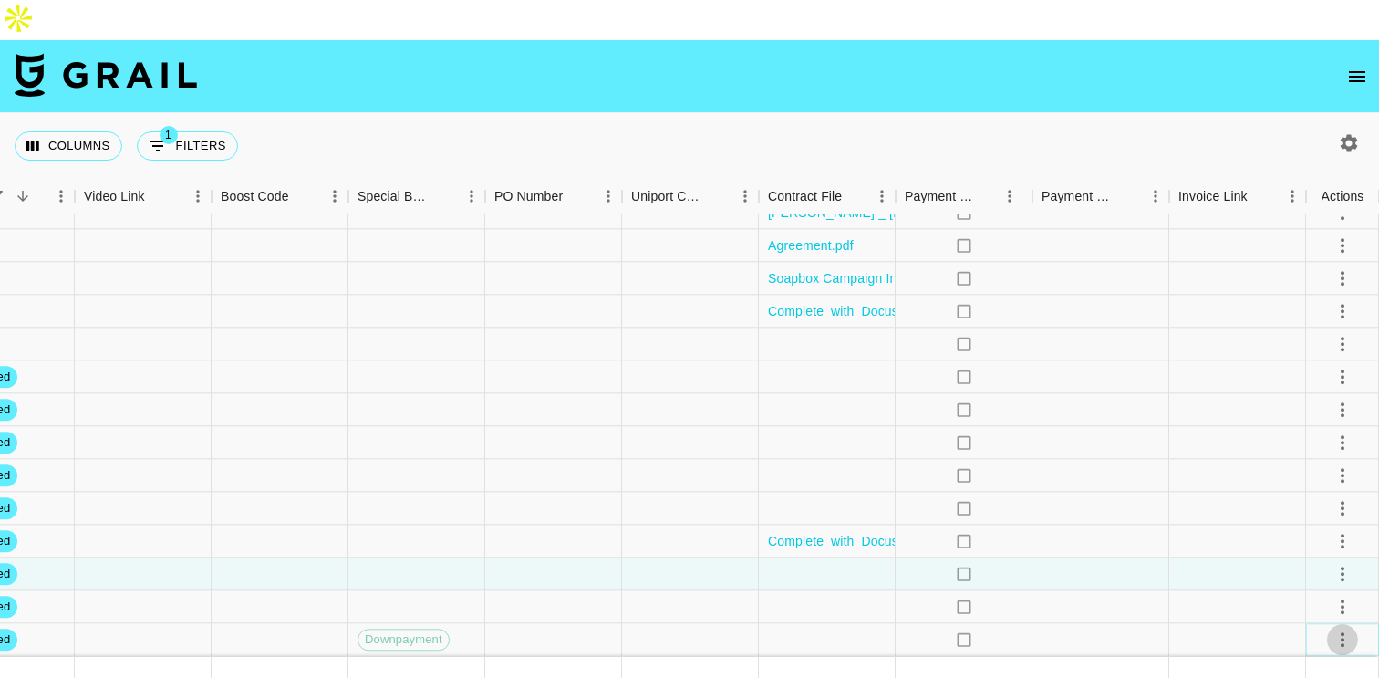
click at [1347, 628] on icon "select merge strategy" at bounding box center [1342, 639] width 22 height 22
click at [1318, 559] on div "Approve" at bounding box center [1303, 560] width 56 height 22
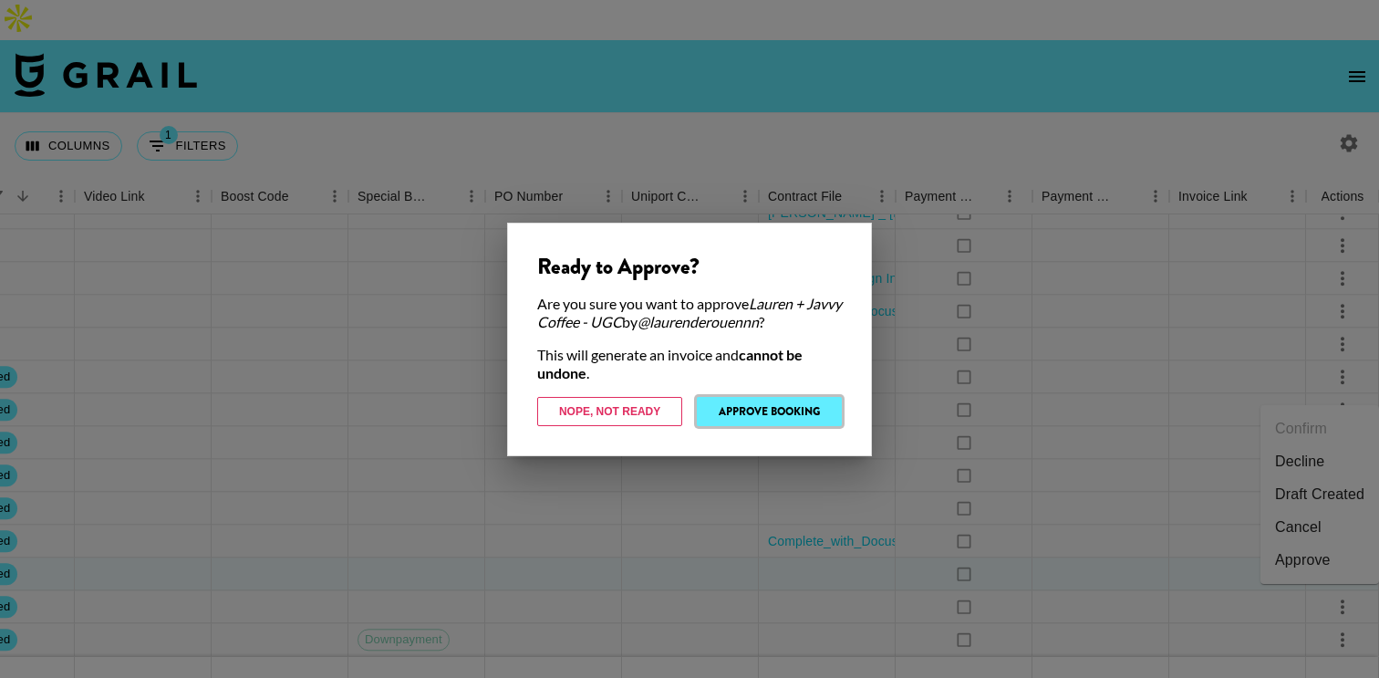
click at [778, 420] on button "Approve Booking" at bounding box center [769, 411] width 145 height 29
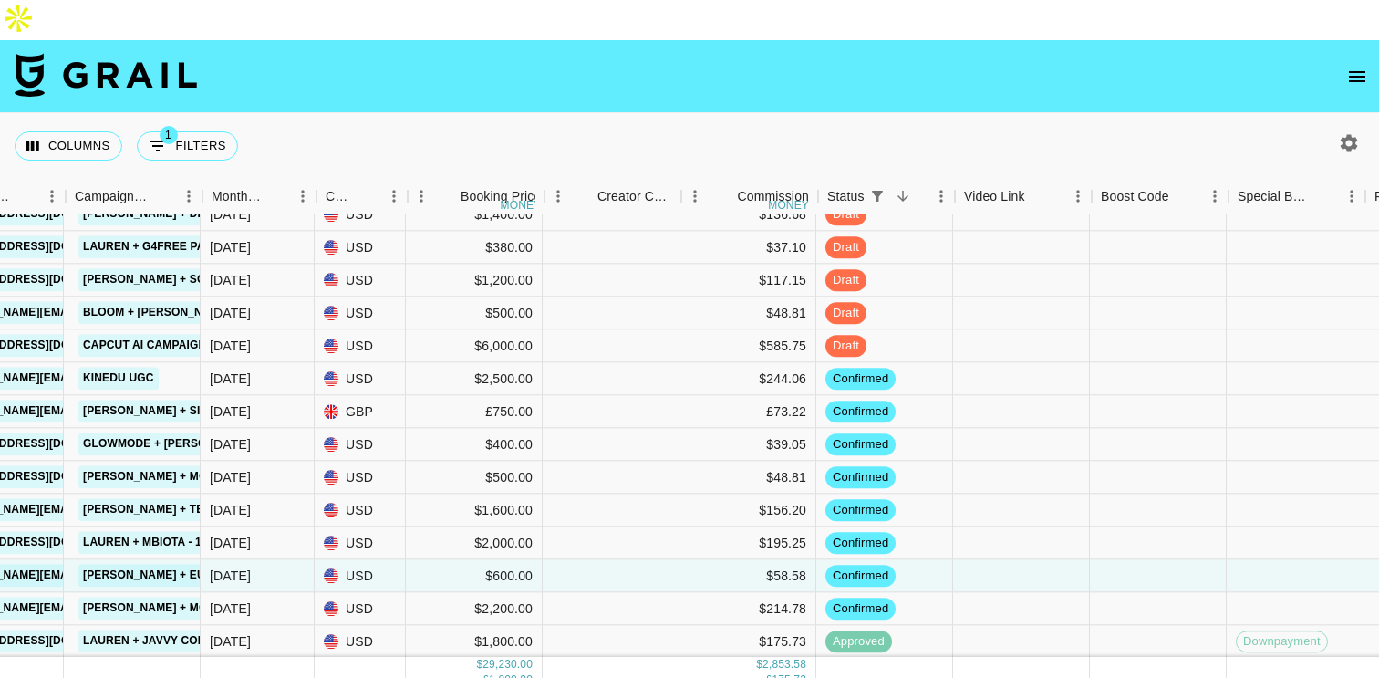
scroll to position [434, 813]
